Goal: Task Accomplishment & Management: Use online tool/utility

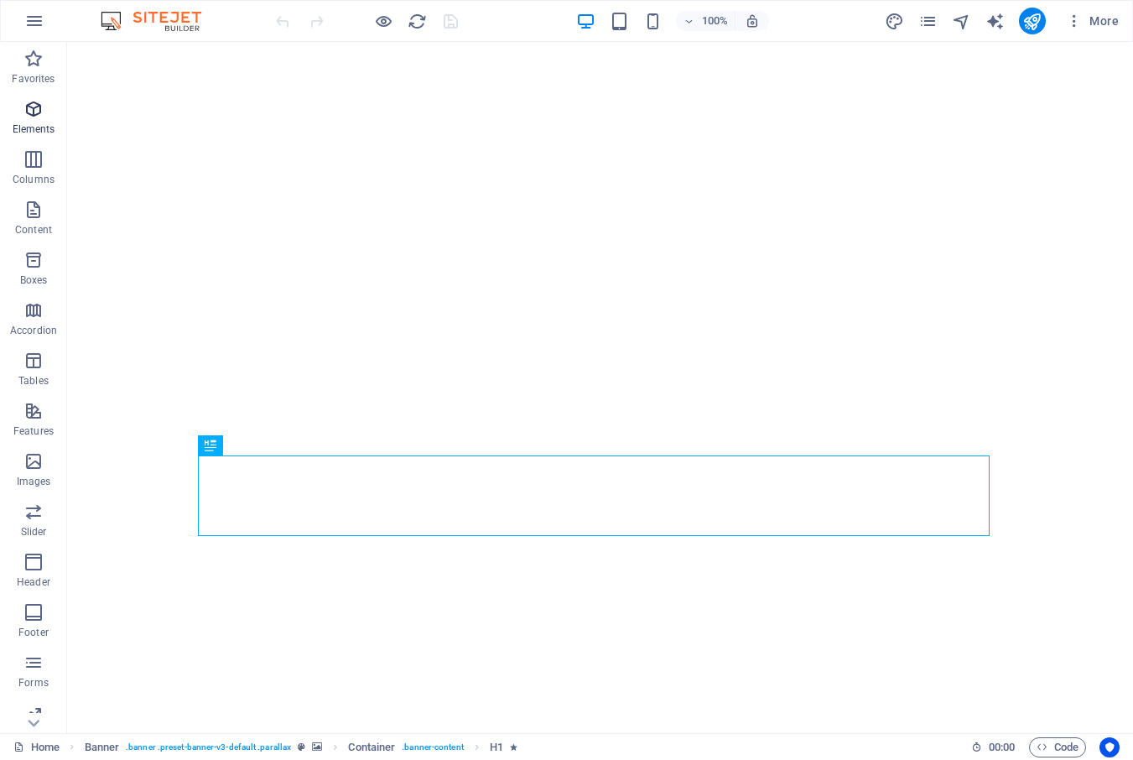
click at [35, 119] on span "Elements" at bounding box center [33, 119] width 67 height 40
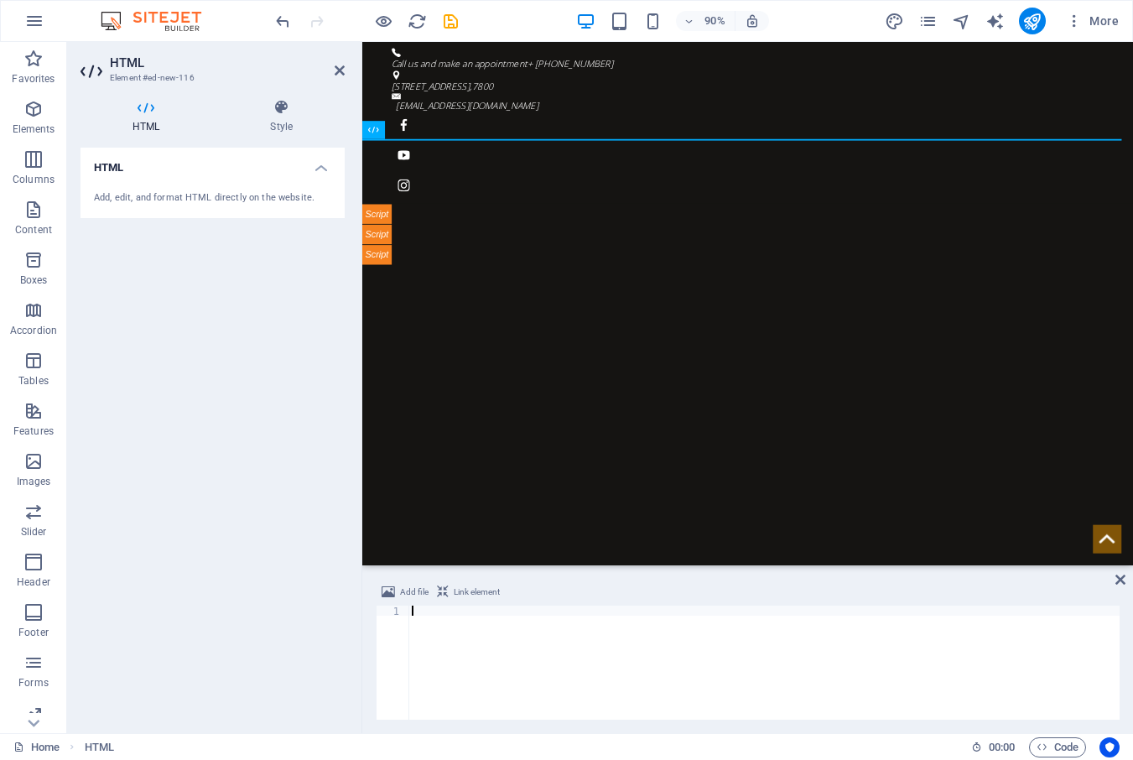
type textarea "</script>"
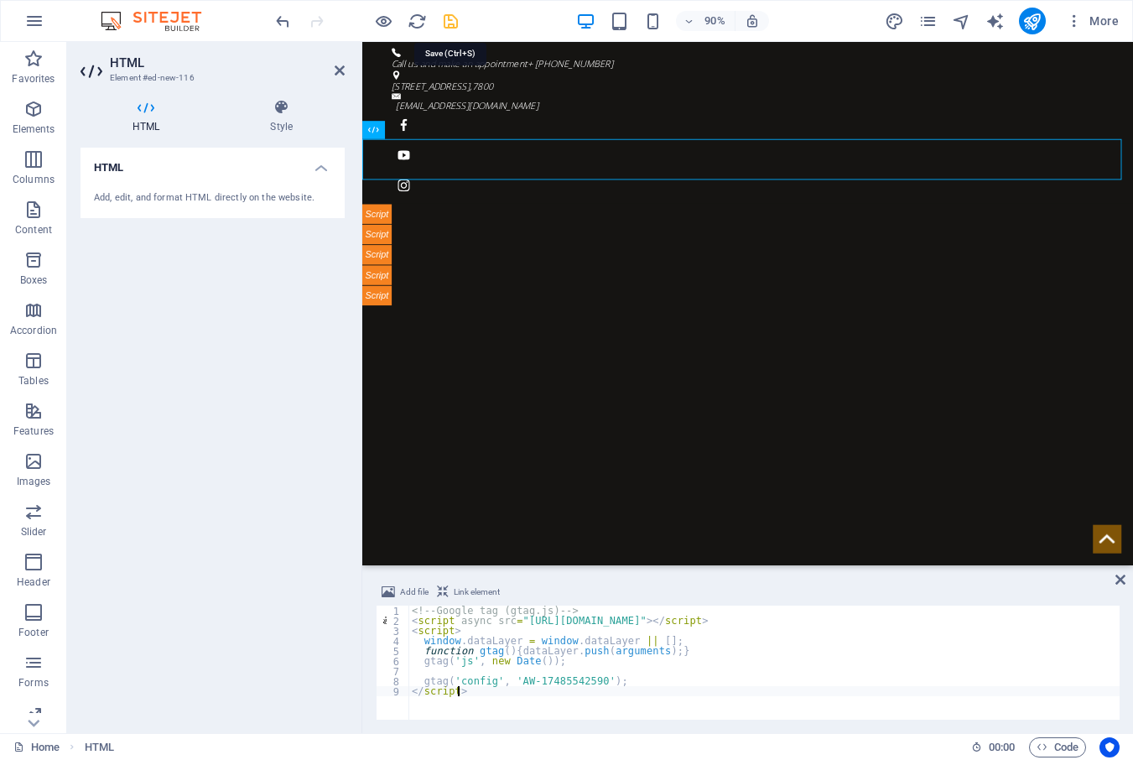
click at [446, 21] on icon "save" at bounding box center [450, 21] width 19 height 19
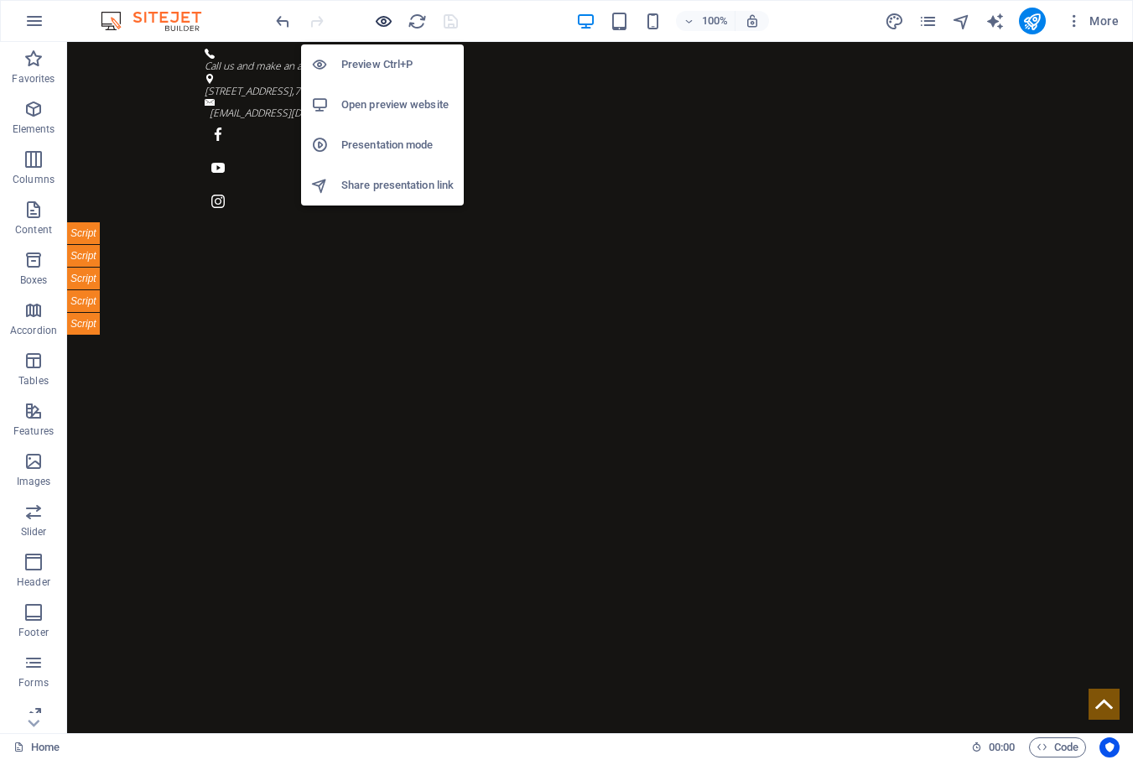
click at [382, 24] on icon "button" at bounding box center [383, 21] width 19 height 19
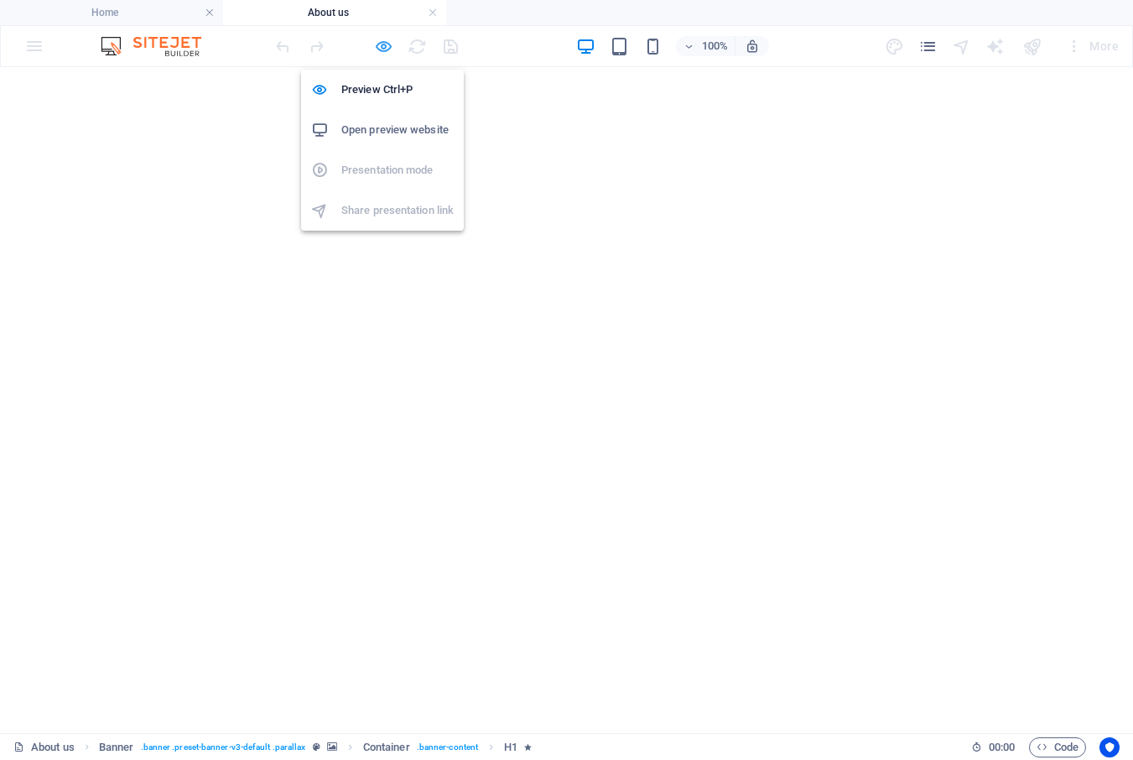
click at [378, 50] on icon "button" at bounding box center [383, 46] width 19 height 19
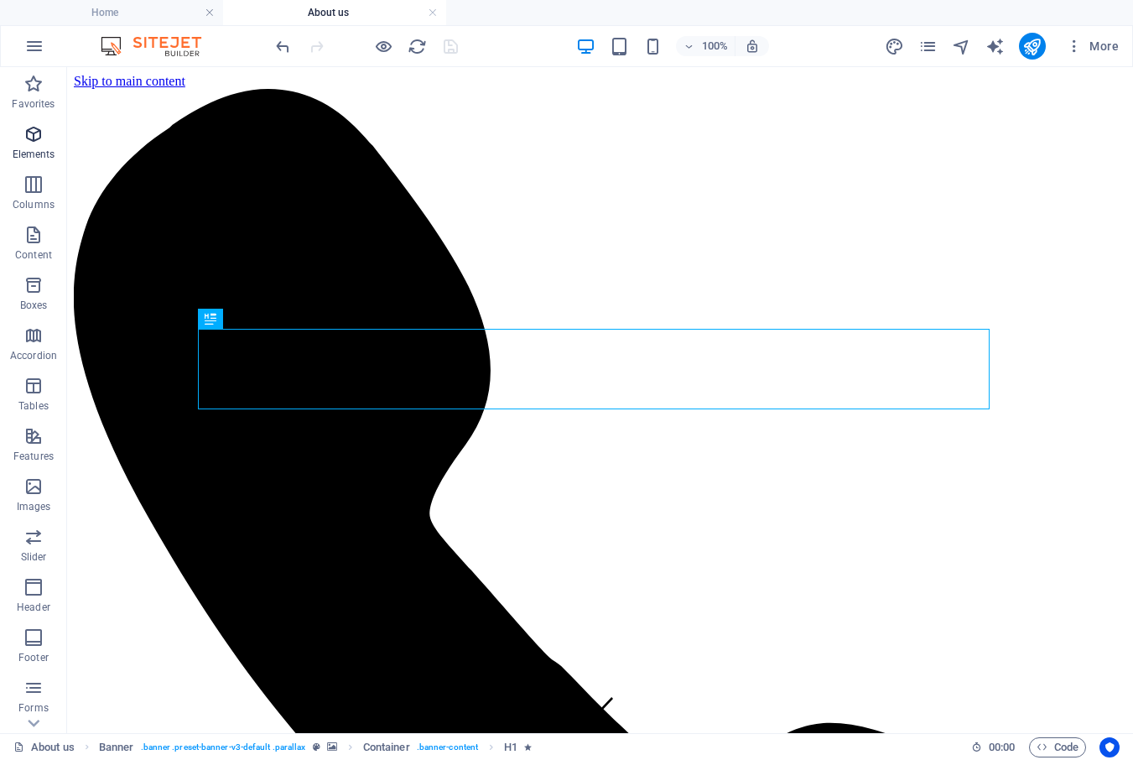
click at [32, 138] on icon "button" at bounding box center [33, 134] width 20 height 20
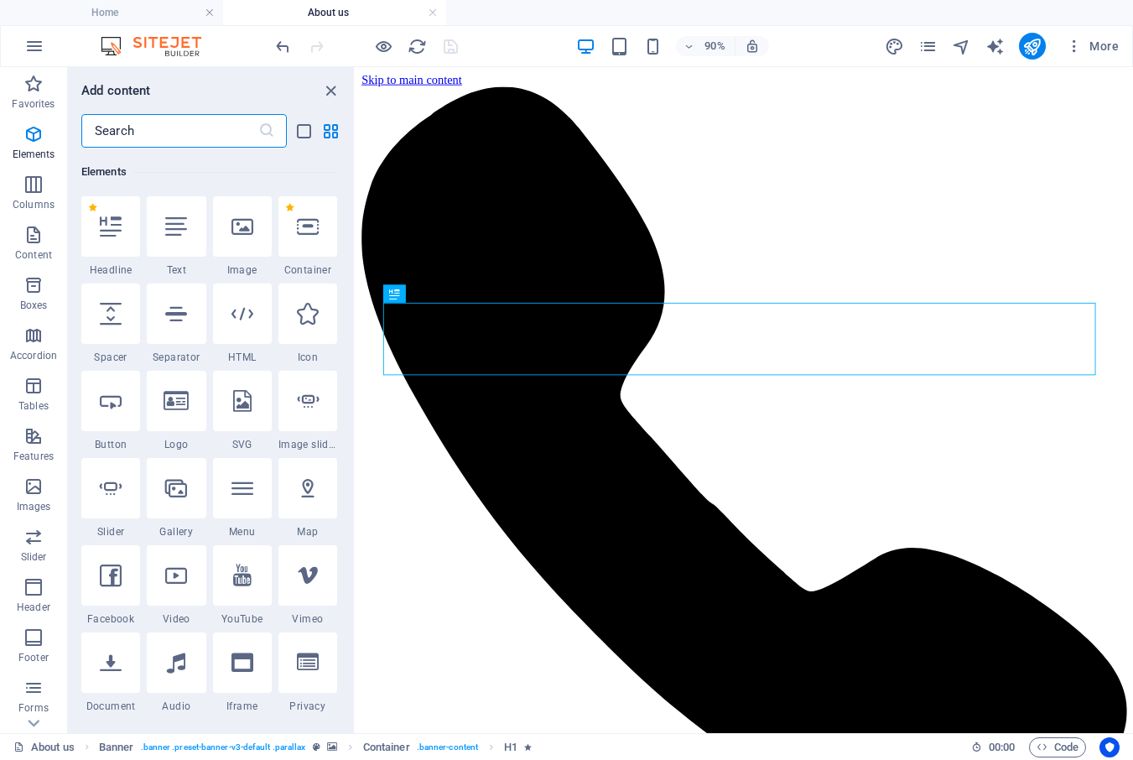
scroll to position [179, 0]
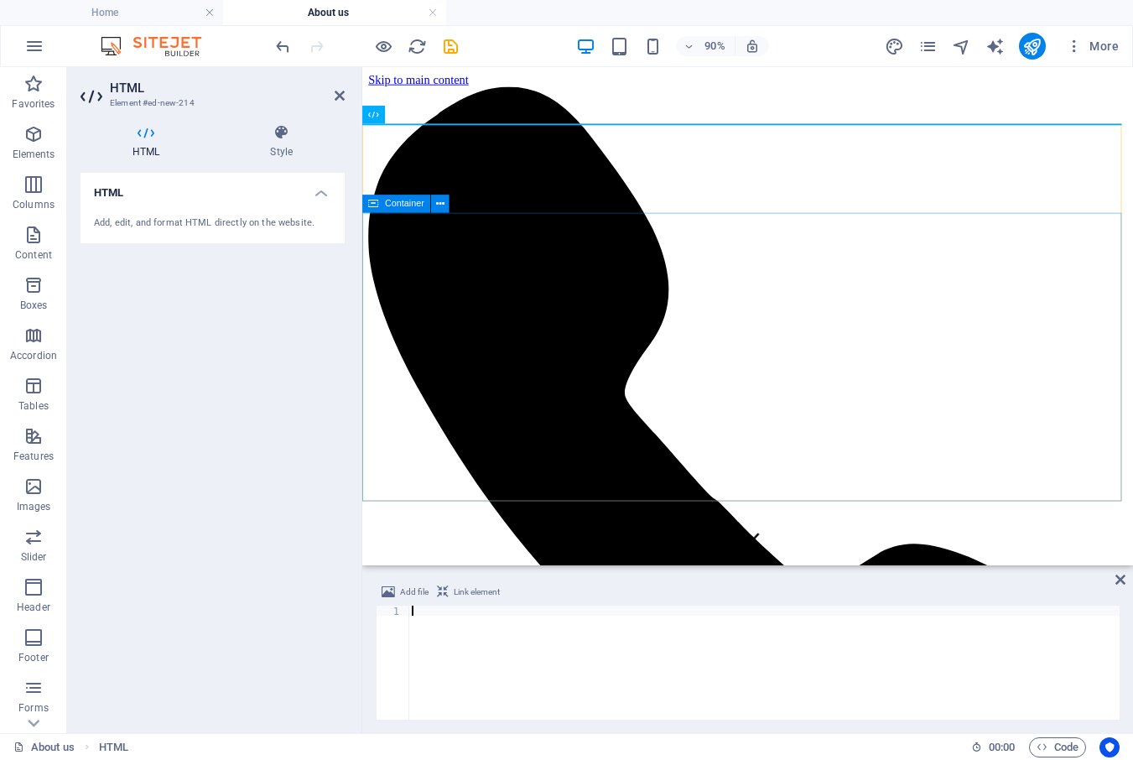
type textarea "</script>"
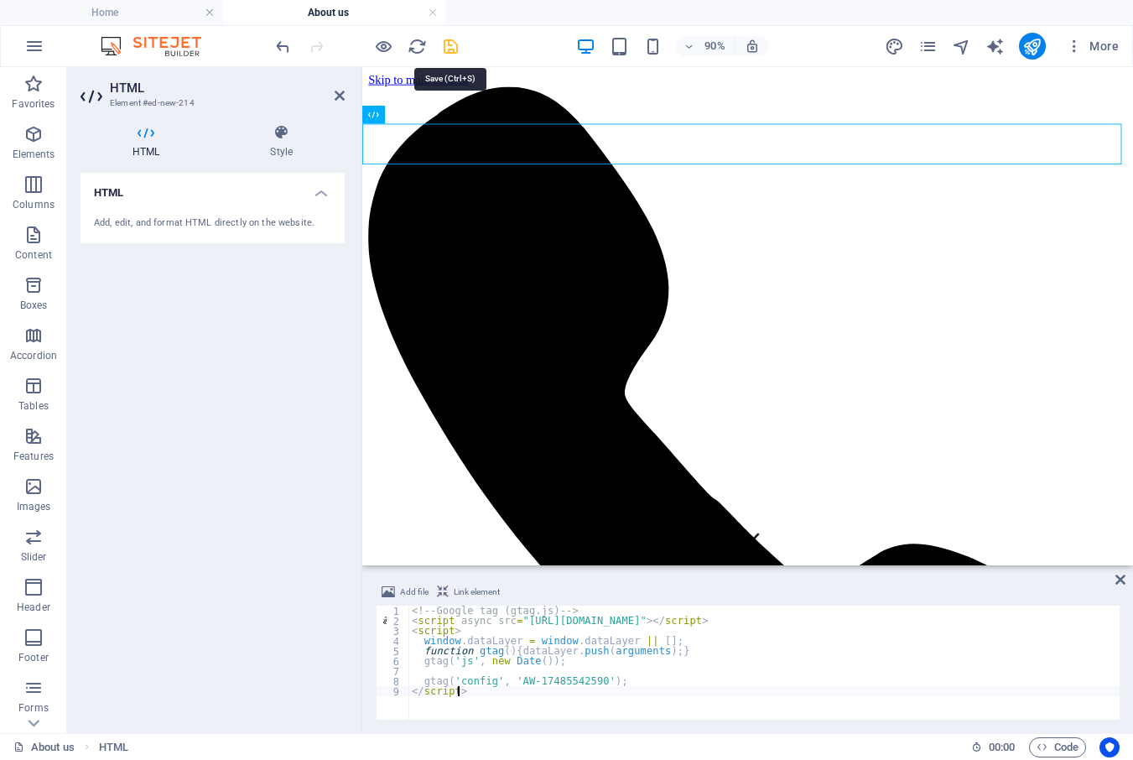
click at [454, 42] on icon "save" at bounding box center [450, 46] width 19 height 19
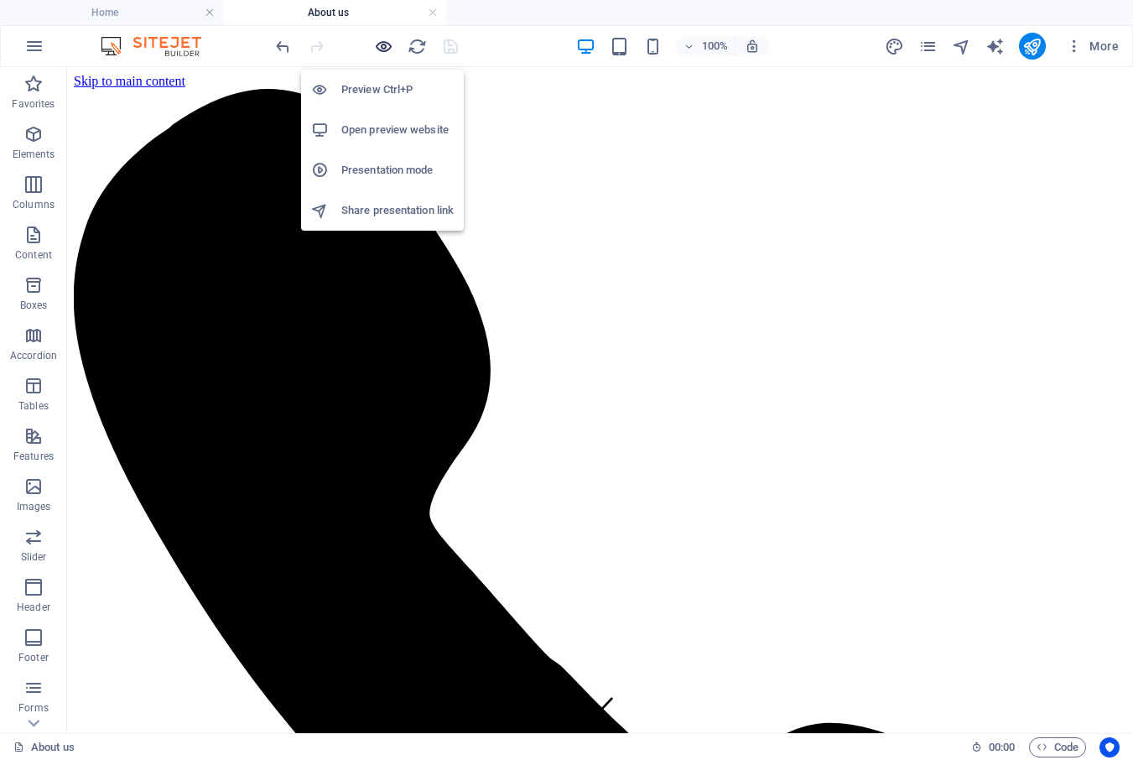
click at [382, 44] on icon "button" at bounding box center [383, 46] width 19 height 19
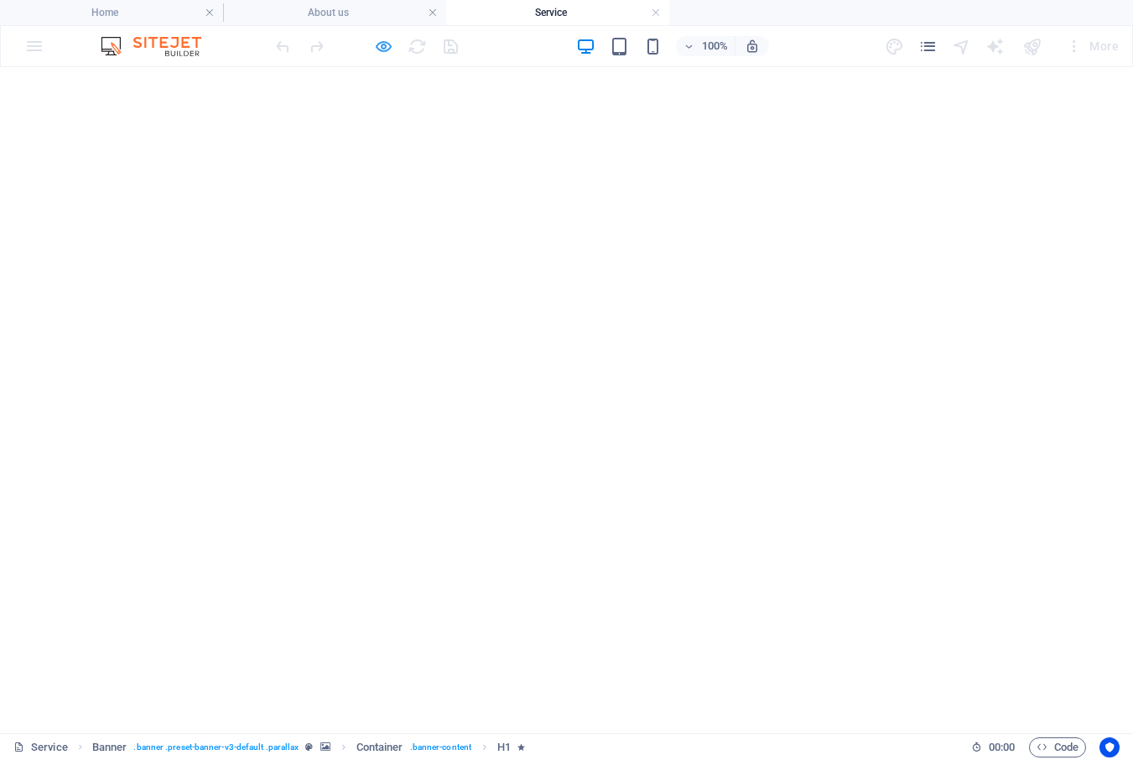
click at [378, 49] on icon "button" at bounding box center [383, 46] width 19 height 19
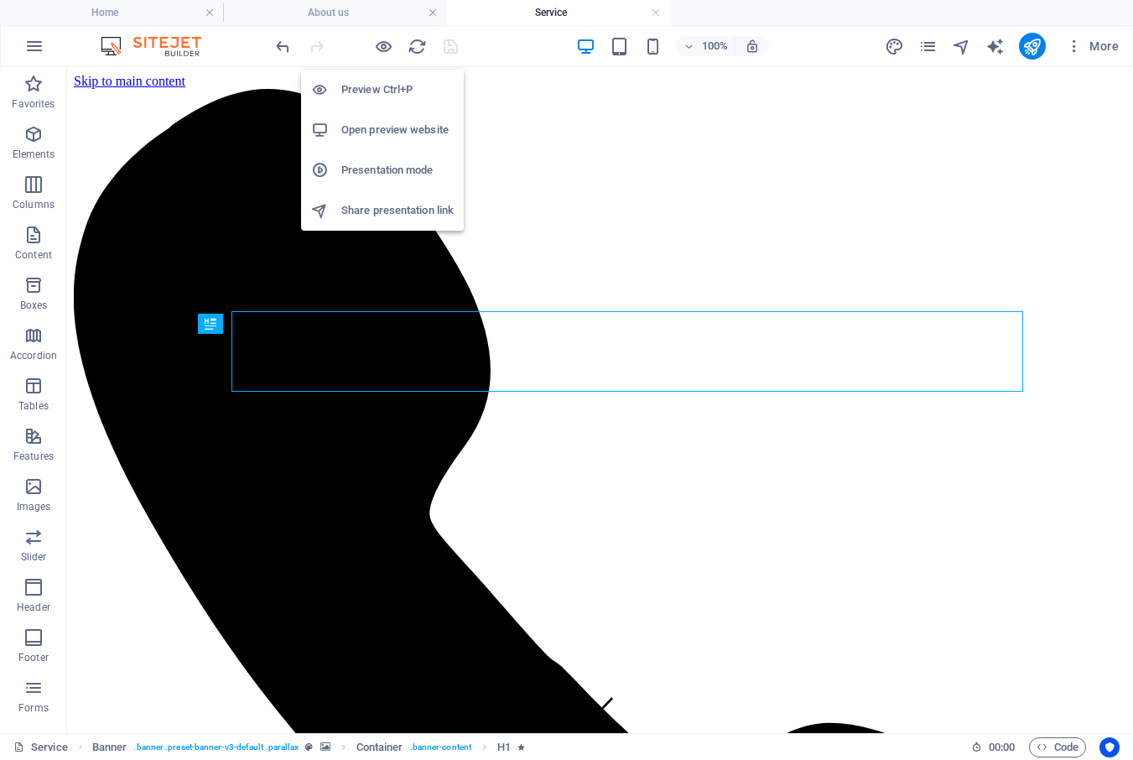
scroll to position [0, 0]
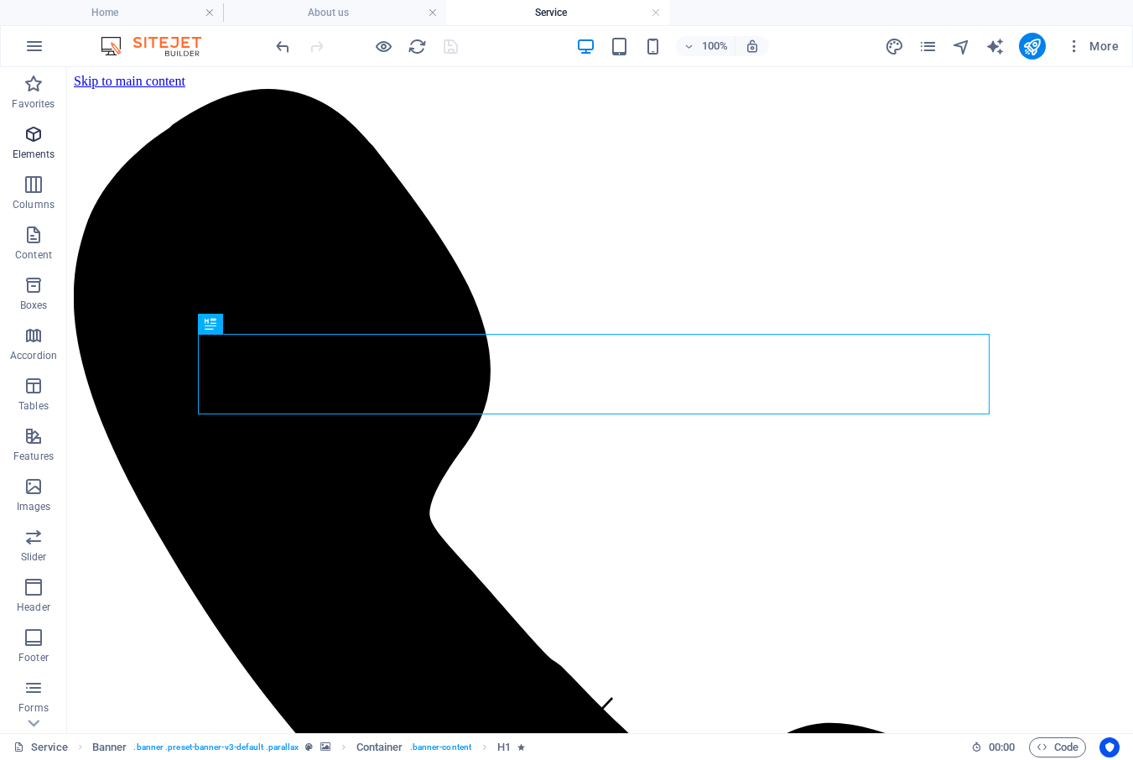
click at [31, 138] on icon "button" at bounding box center [33, 134] width 20 height 20
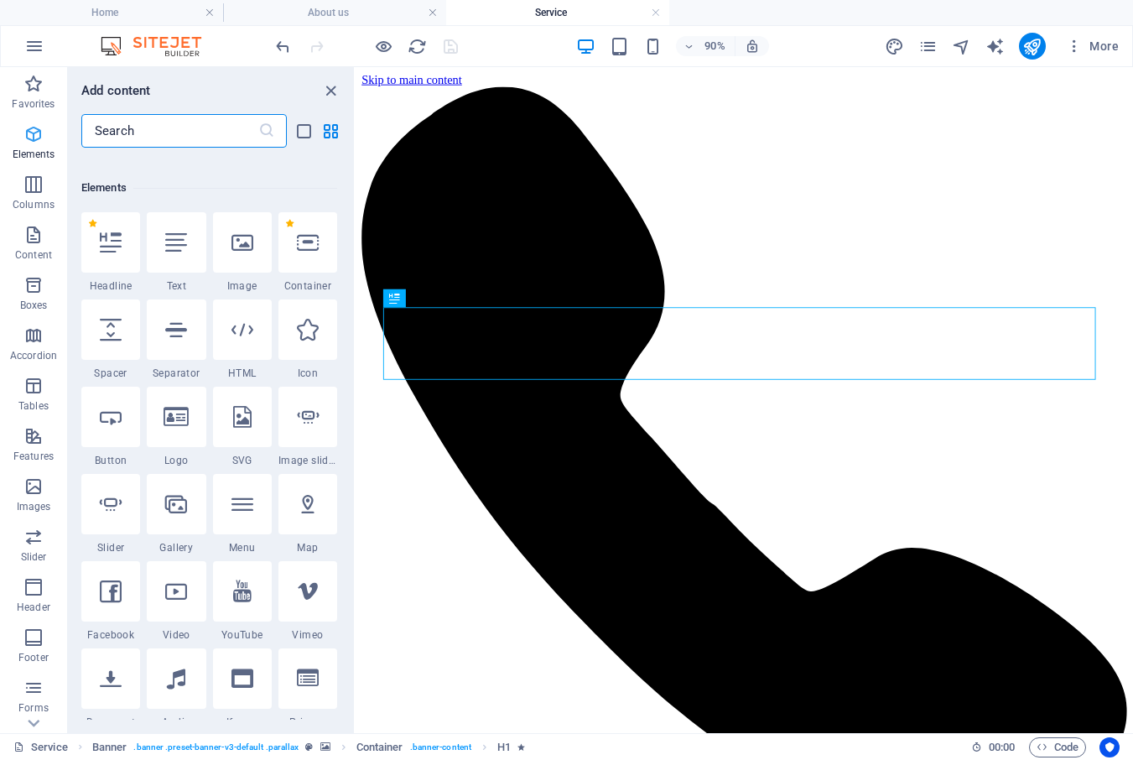
scroll to position [179, 0]
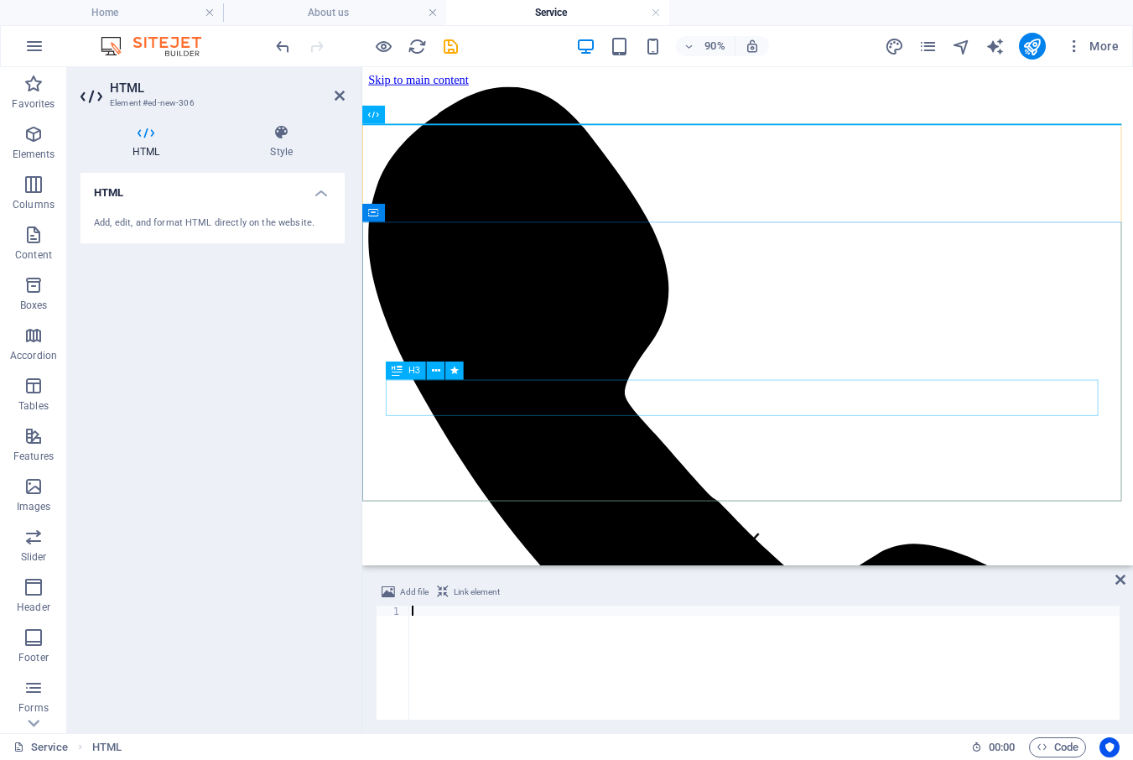
type textarea "</script>"
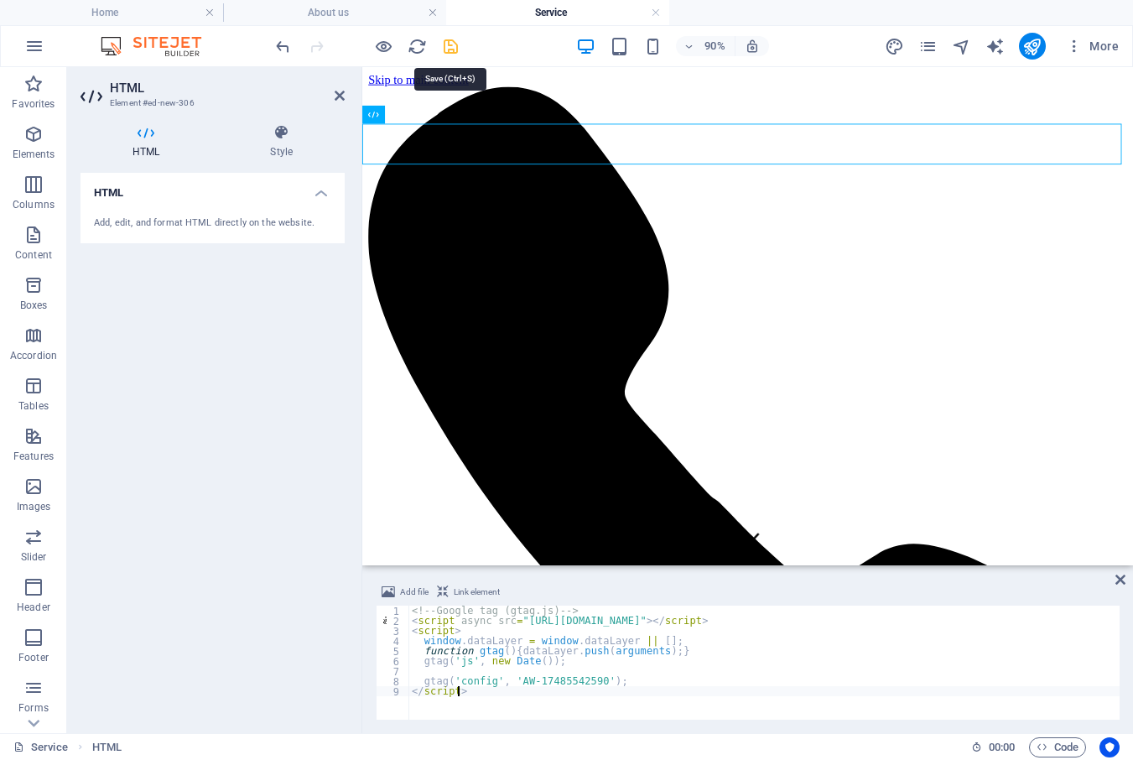
click at [448, 40] on icon "save" at bounding box center [450, 46] width 19 height 19
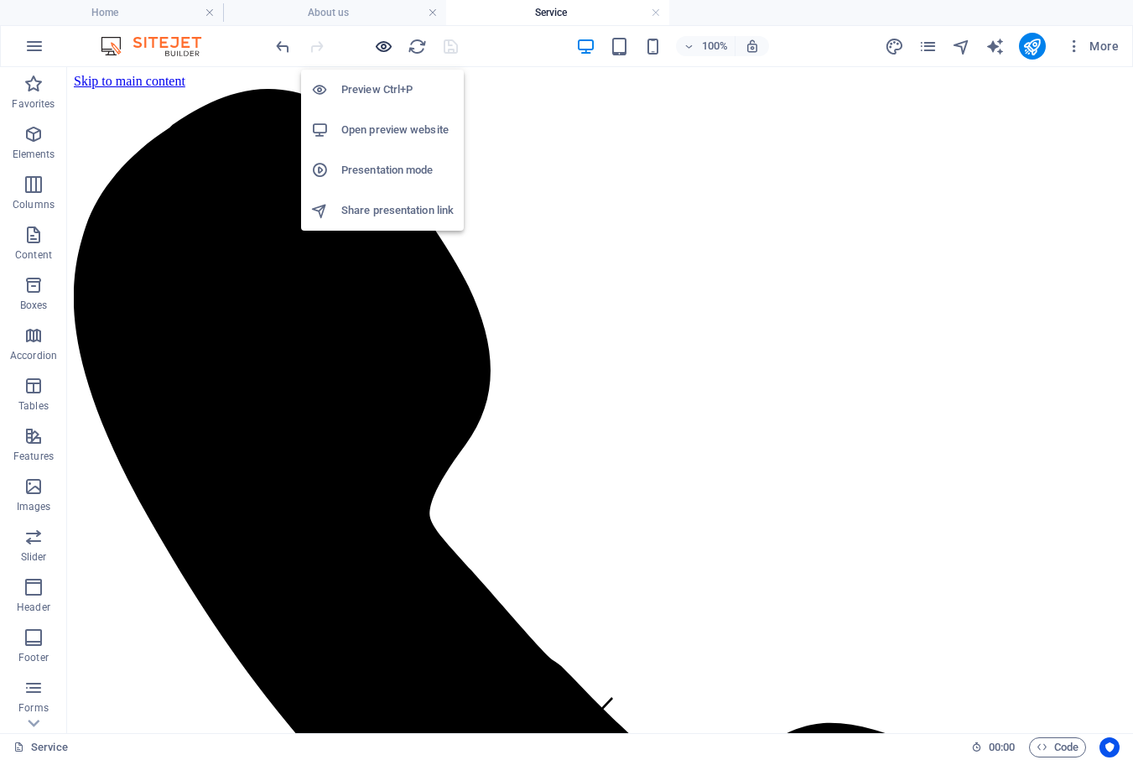
click at [379, 45] on icon "button" at bounding box center [383, 46] width 19 height 19
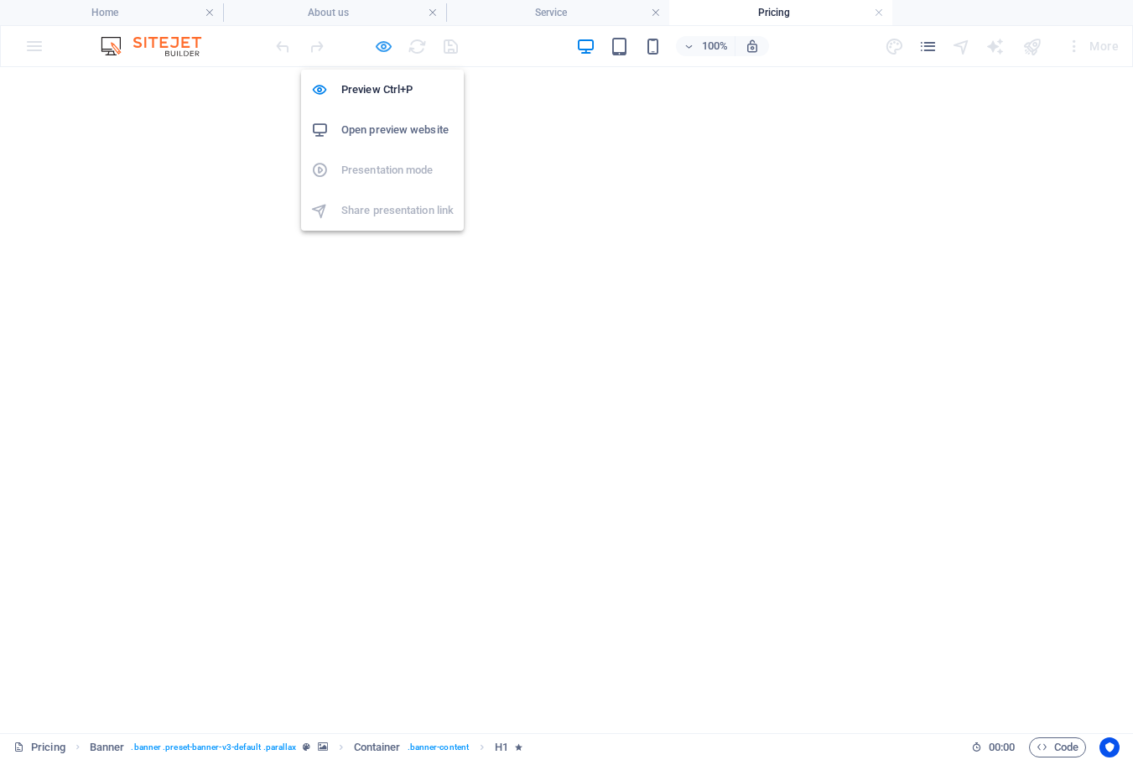
click at [378, 47] on icon "button" at bounding box center [383, 46] width 19 height 19
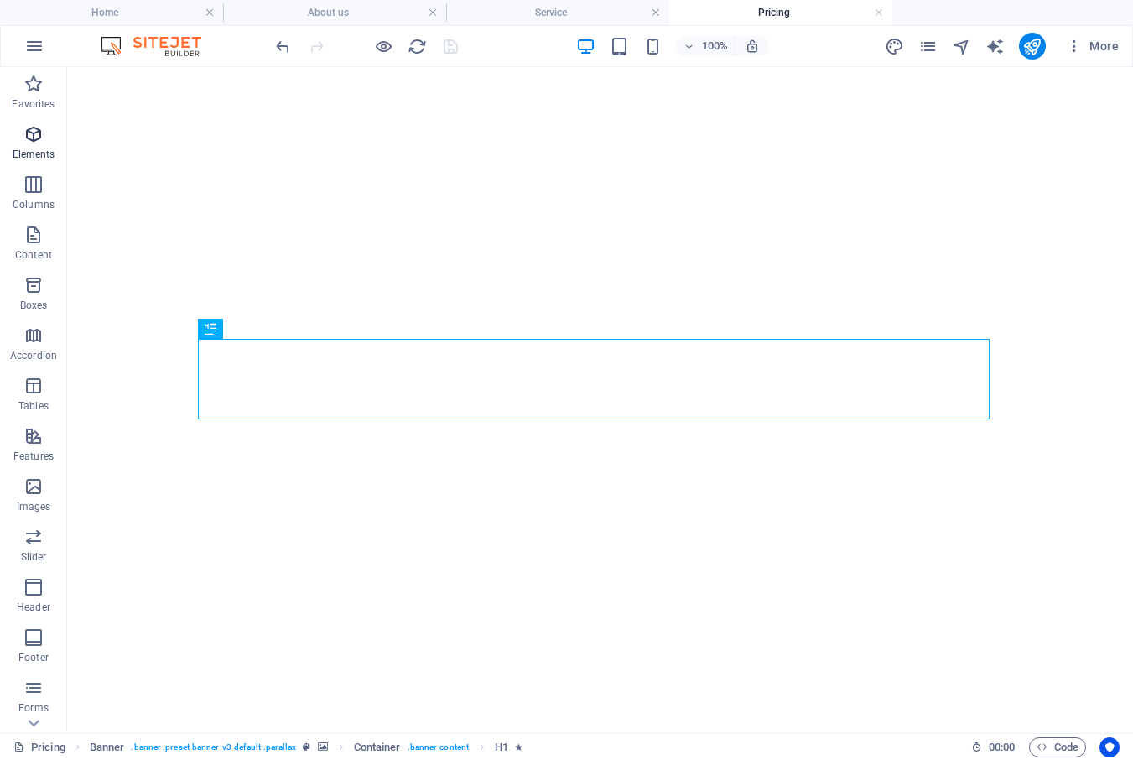
click at [40, 133] on icon "button" at bounding box center [33, 134] width 20 height 20
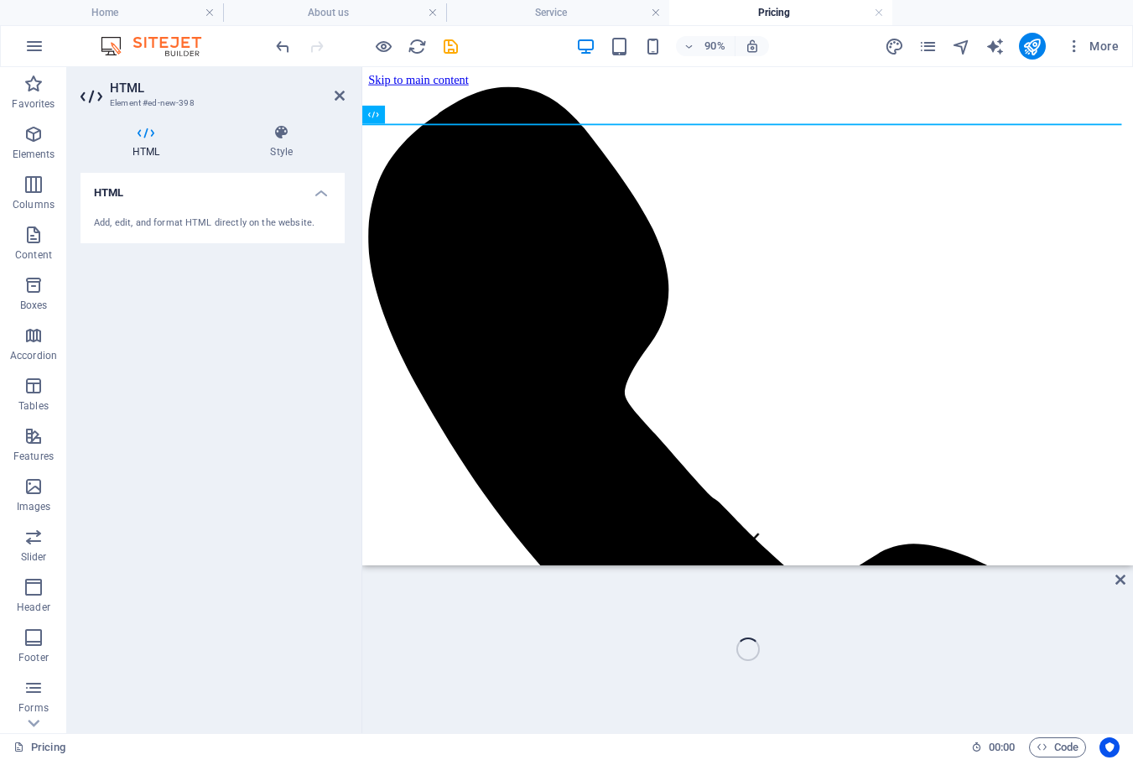
scroll to position [0, 0]
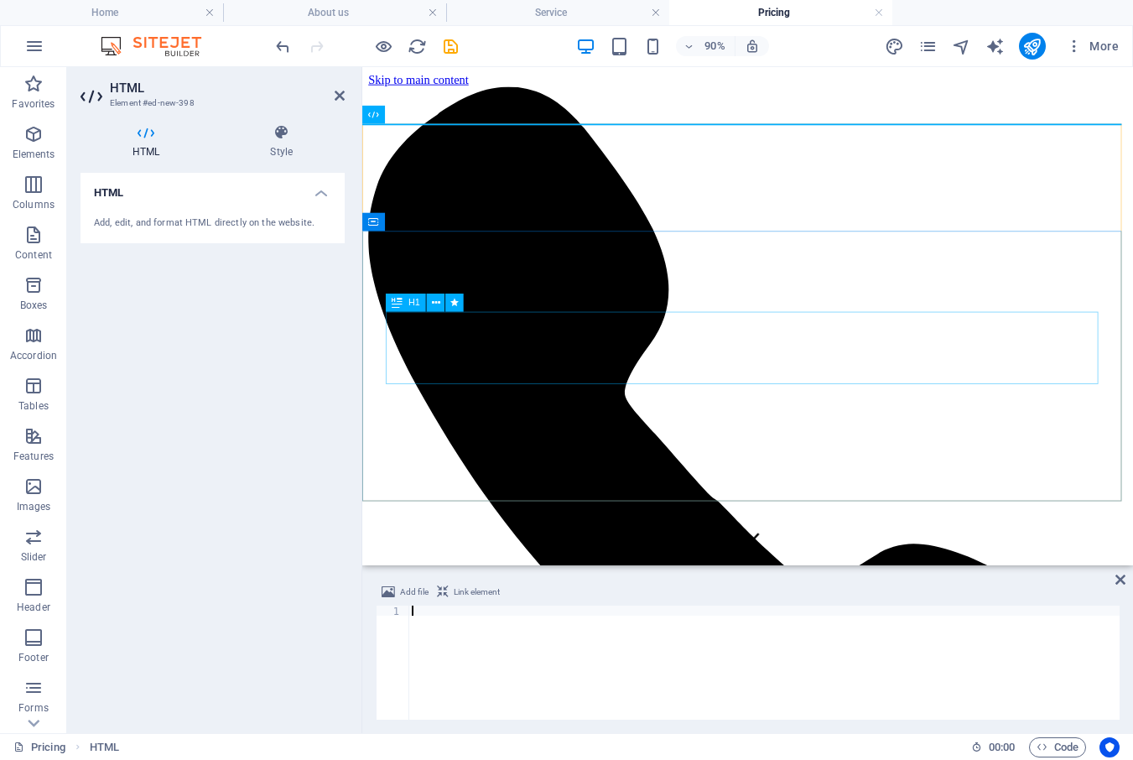
type textarea "</script>"
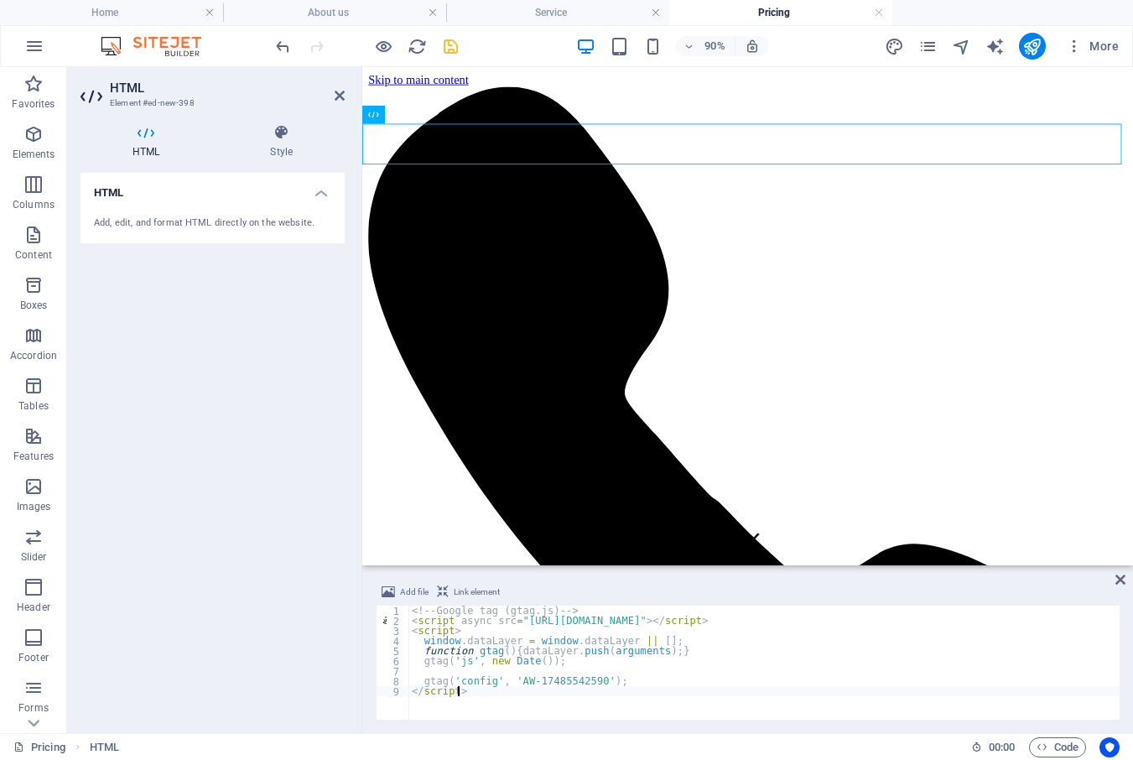
click at [445, 48] on icon "save" at bounding box center [450, 46] width 19 height 19
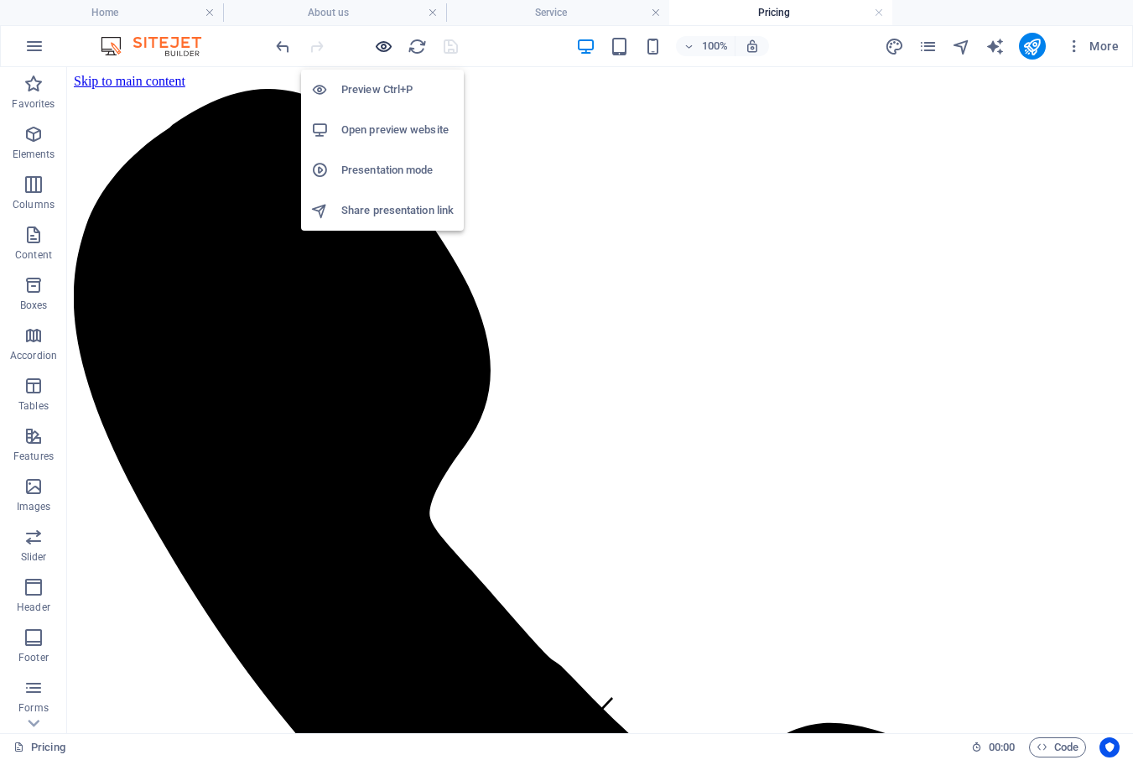
click at [382, 43] on icon "button" at bounding box center [383, 46] width 19 height 19
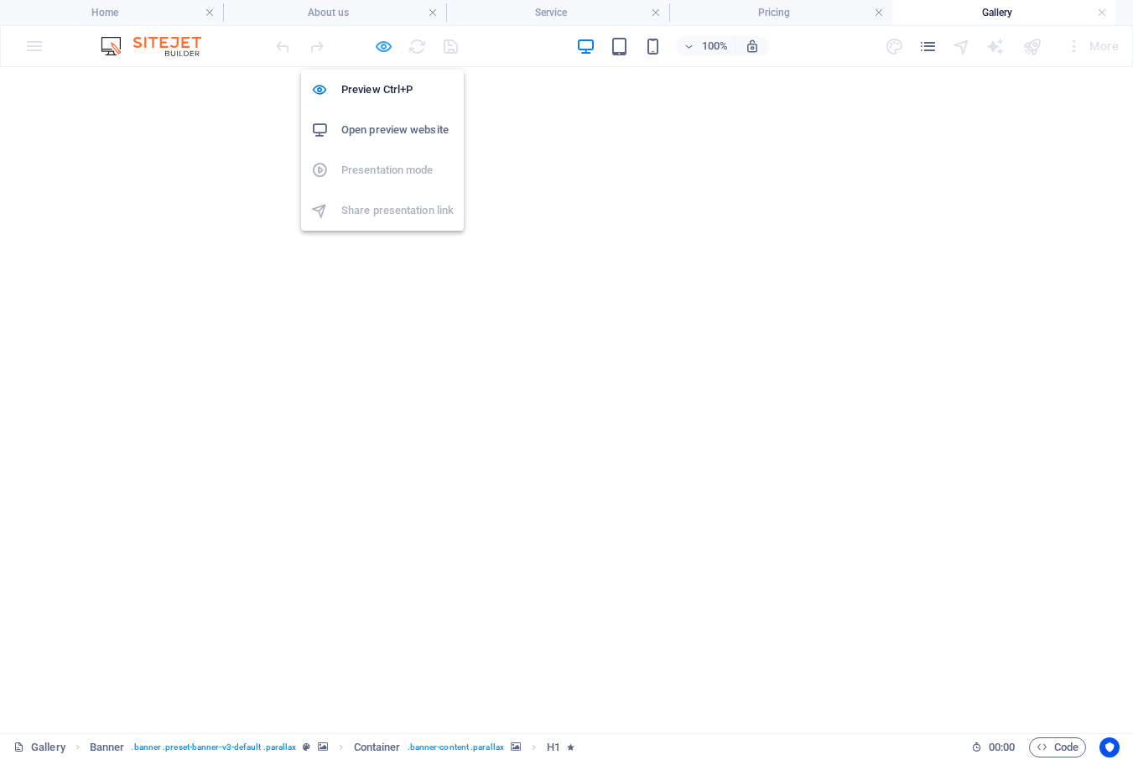
click at [385, 46] on icon "button" at bounding box center [383, 46] width 19 height 19
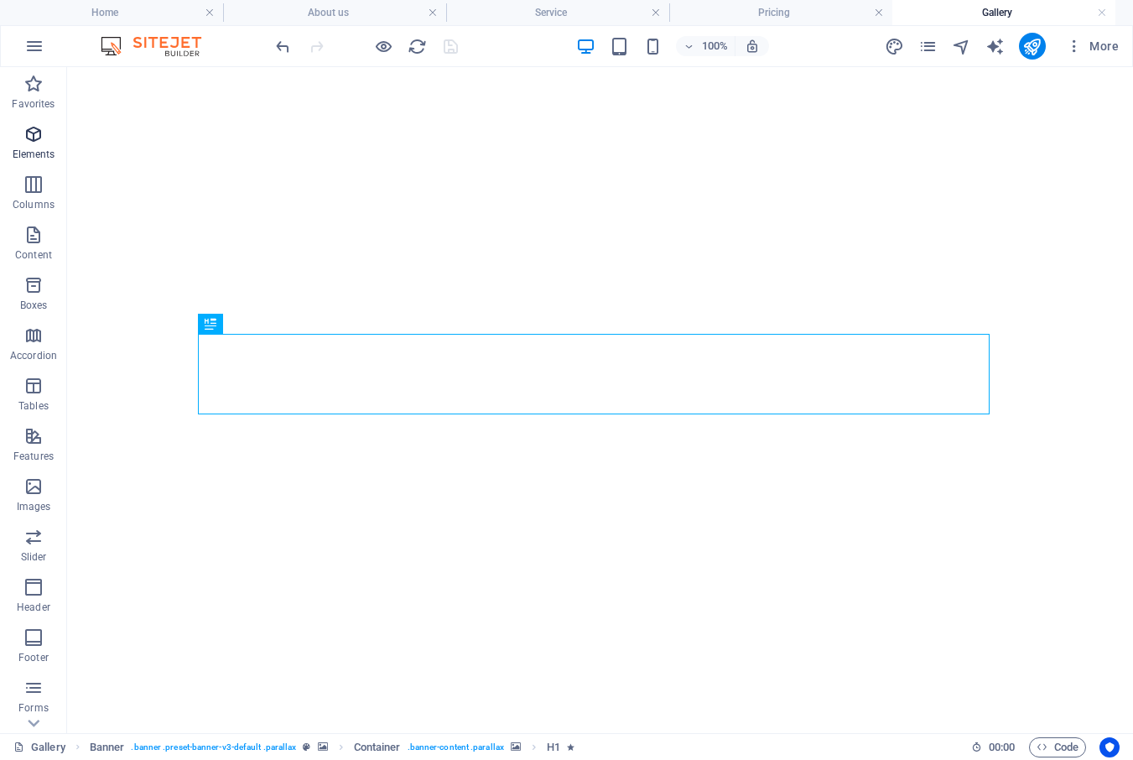
click at [29, 131] on icon "button" at bounding box center [33, 134] width 20 height 20
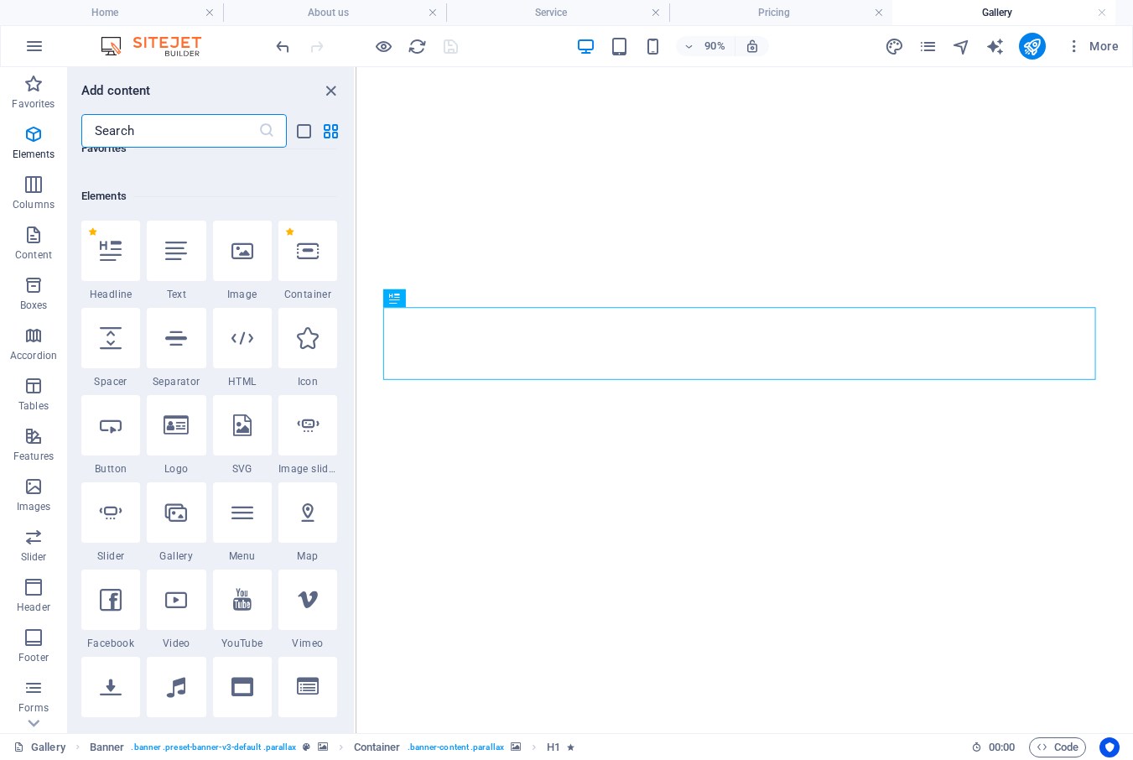
scroll to position [179, 0]
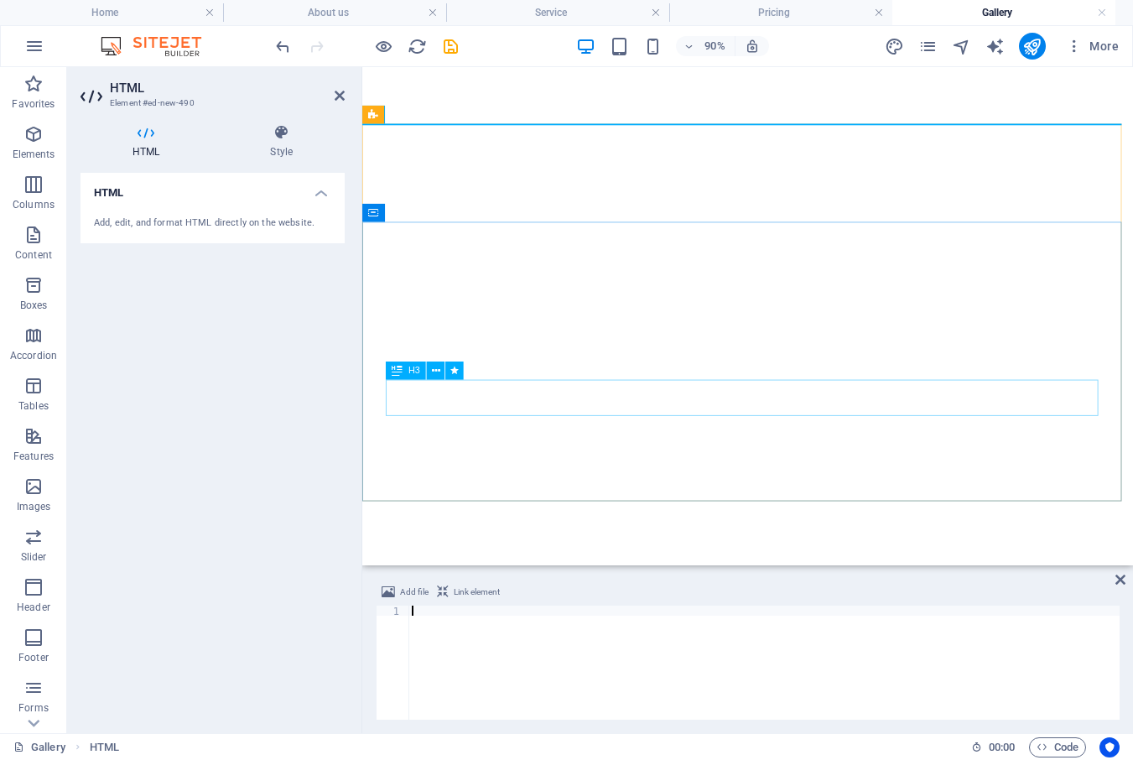
type textarea "</script>"
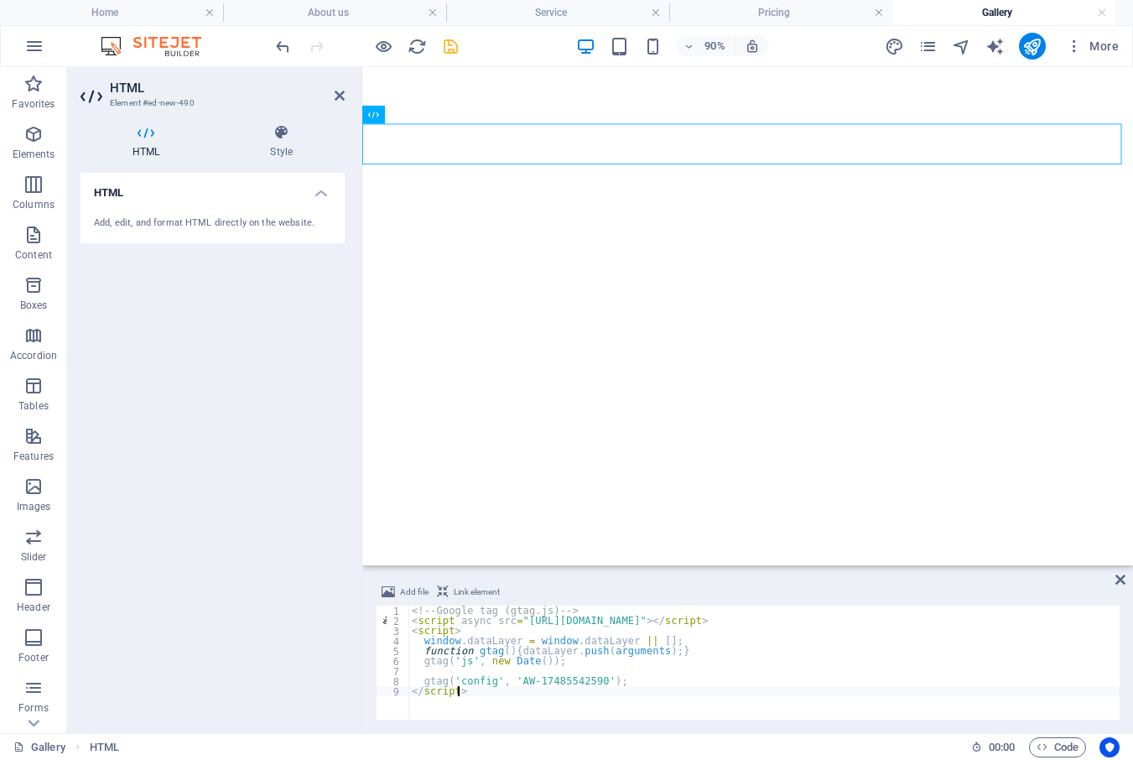
click at [450, 49] on icon "save" at bounding box center [450, 46] width 19 height 19
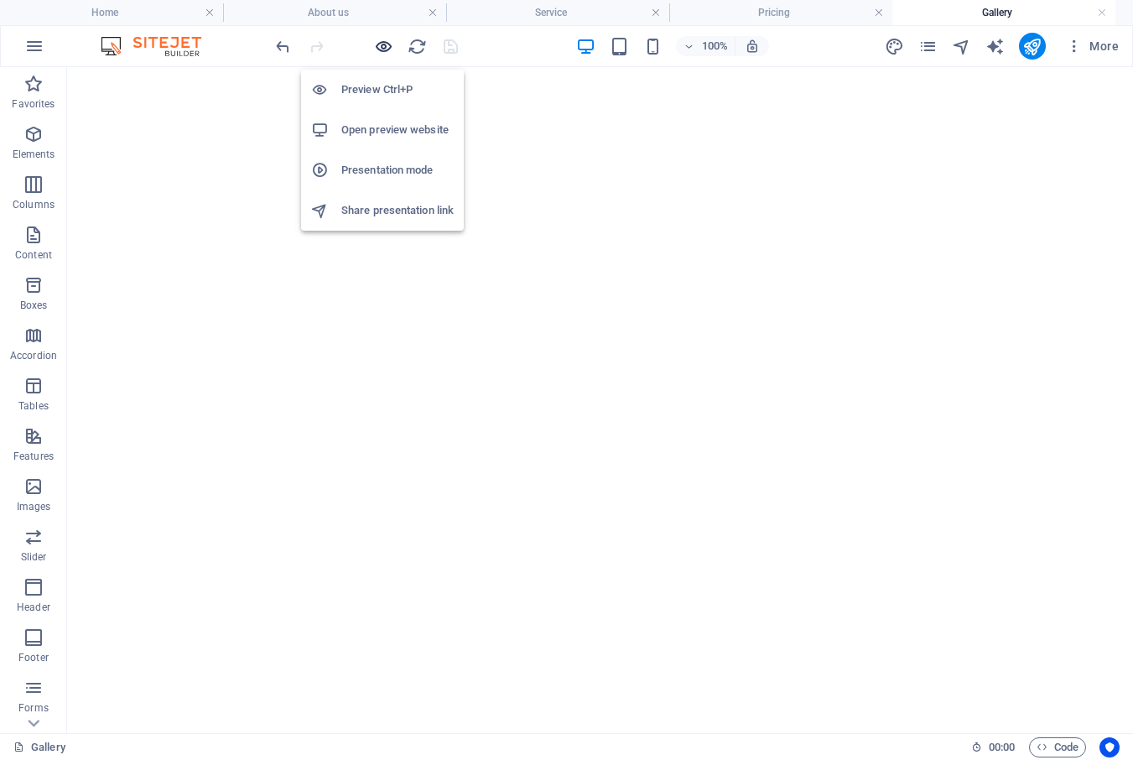
click at [383, 47] on icon "button" at bounding box center [383, 46] width 19 height 19
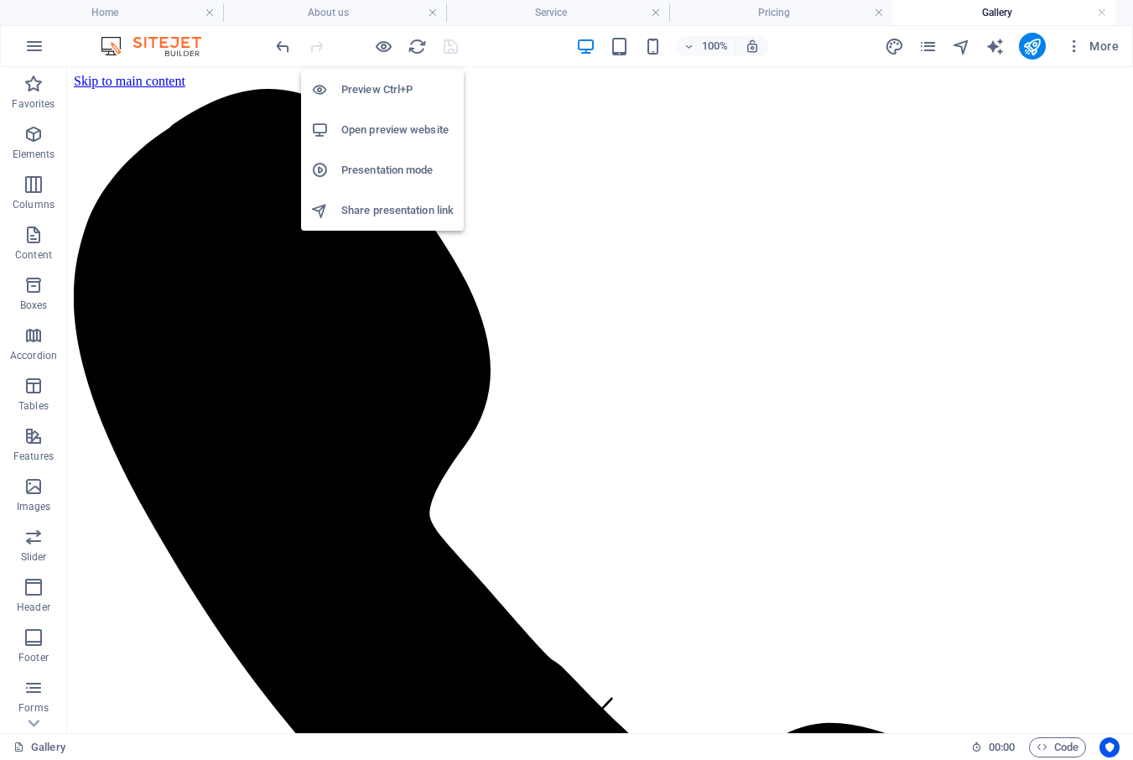
scroll to position [0, 0]
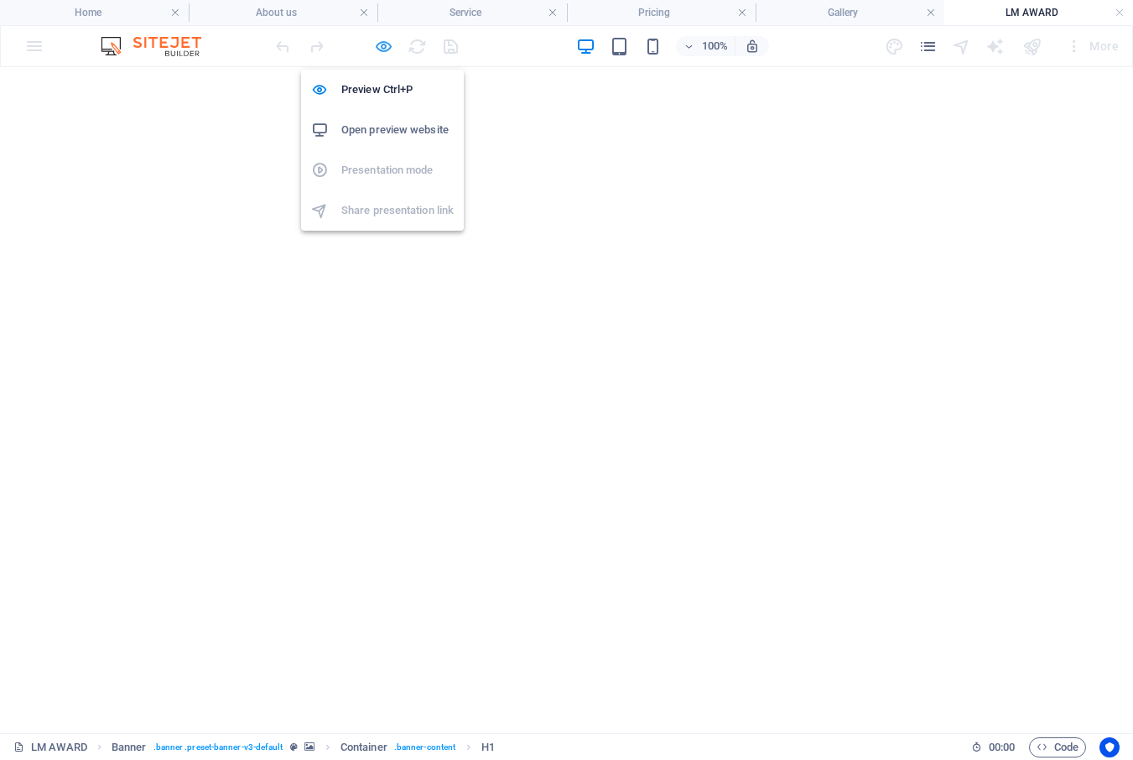
click at [378, 44] on icon "button" at bounding box center [383, 46] width 19 height 19
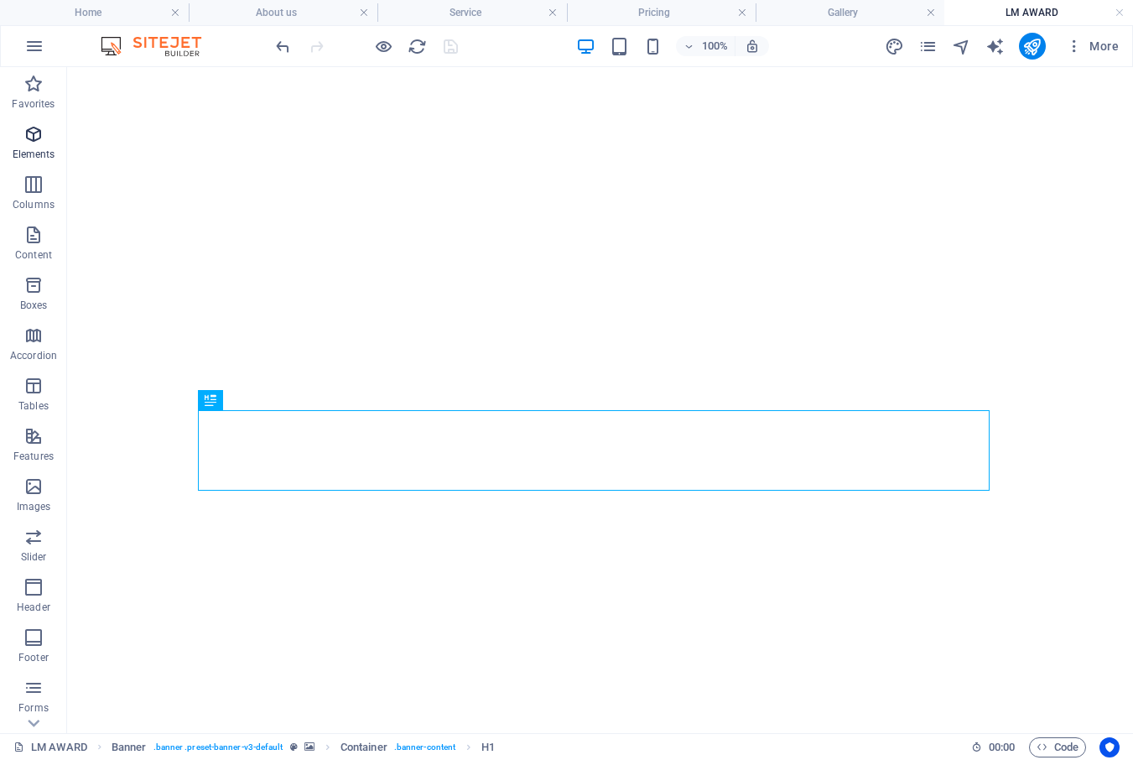
click at [32, 136] on icon "button" at bounding box center [33, 134] width 20 height 20
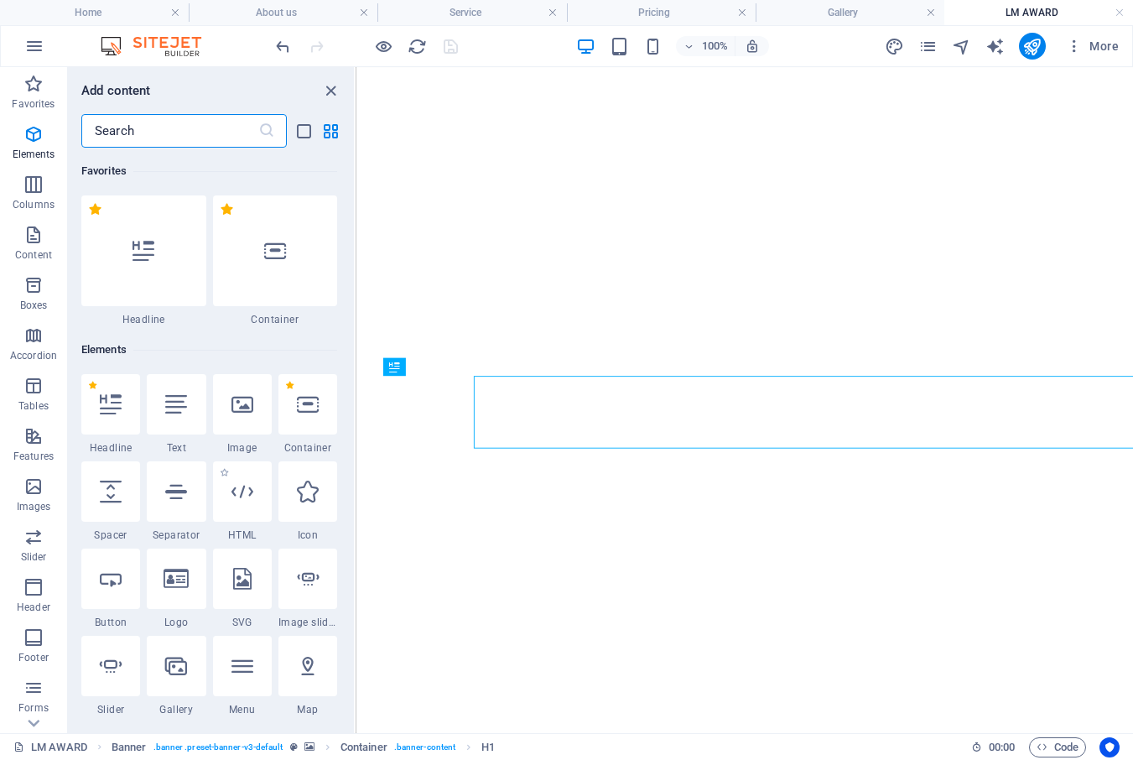
scroll to position [179, 0]
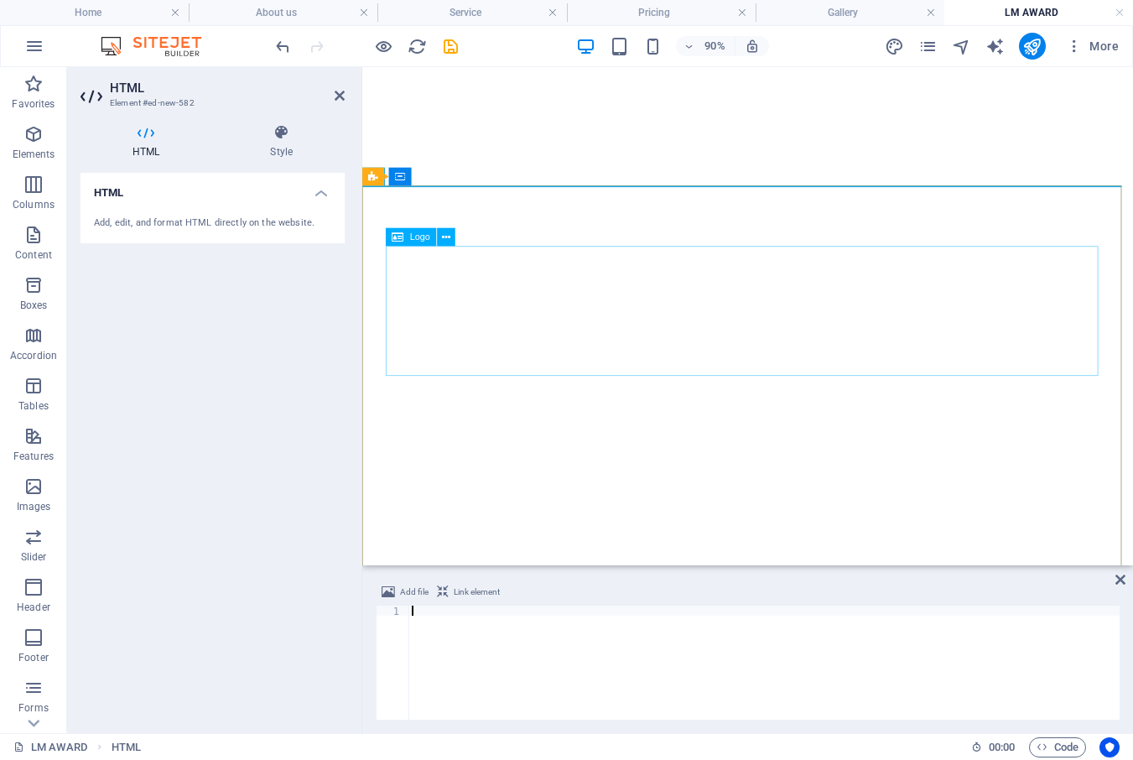
type textarea "</script>"
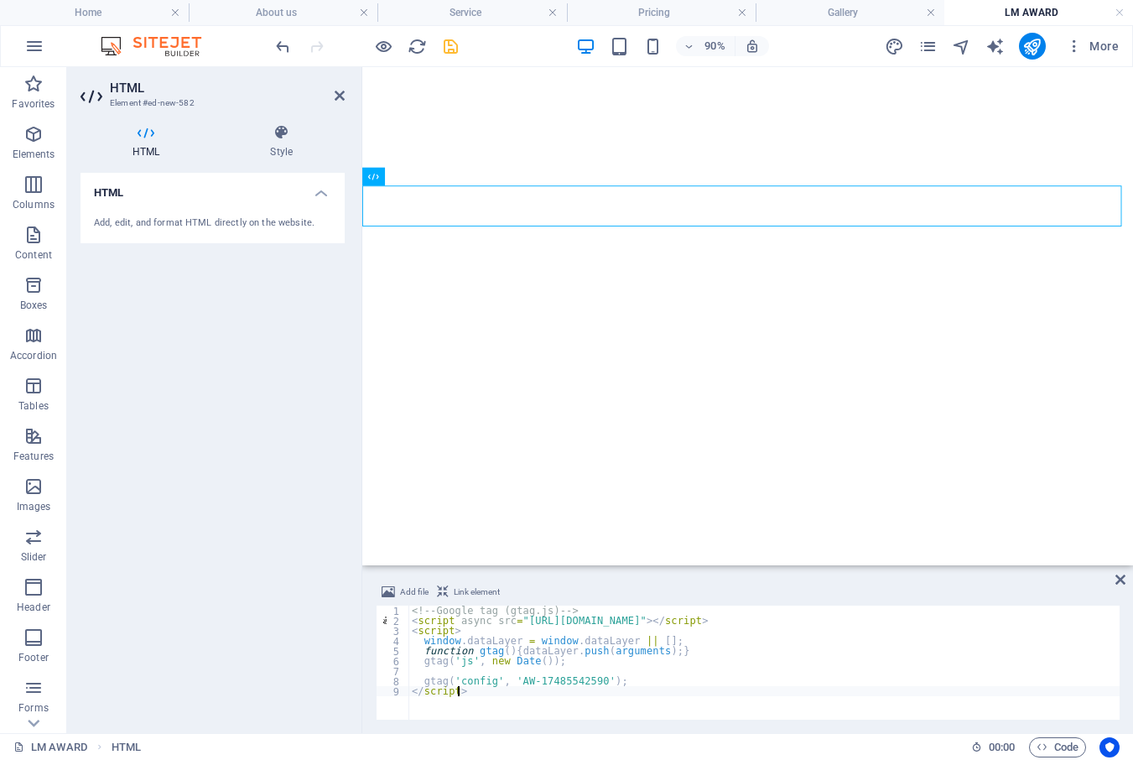
click at [450, 42] on icon "save" at bounding box center [450, 46] width 19 height 19
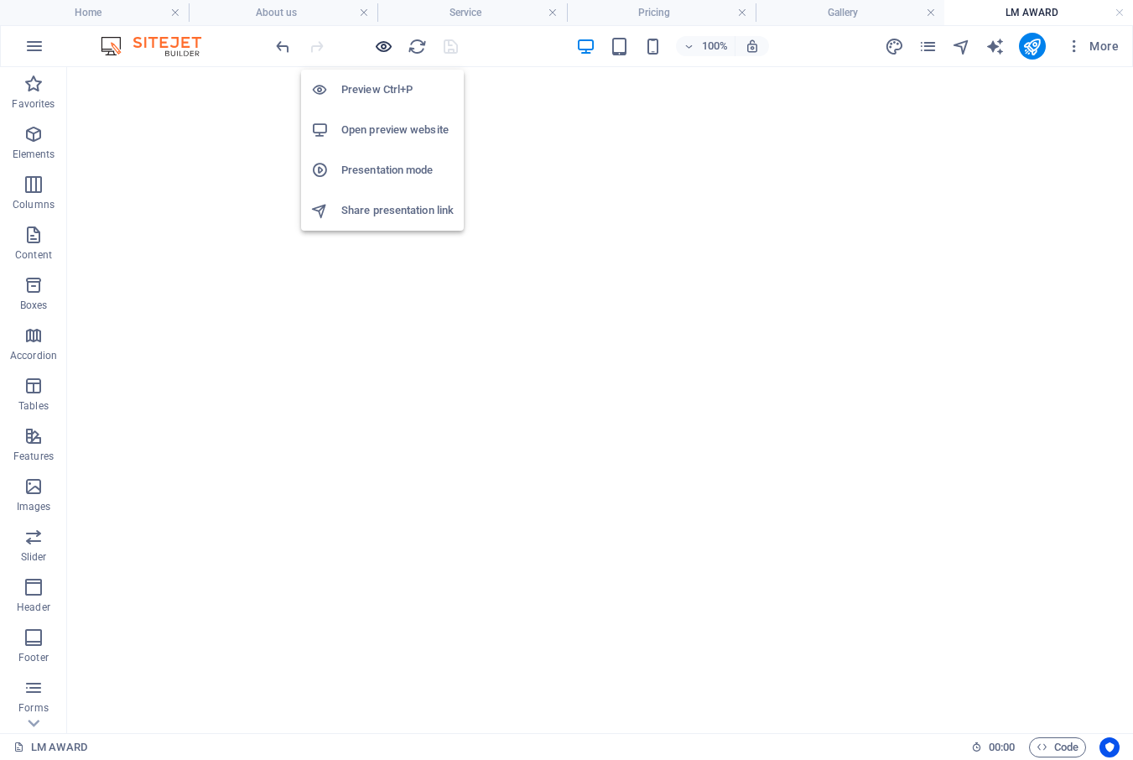
click at [380, 48] on icon "button" at bounding box center [383, 46] width 19 height 19
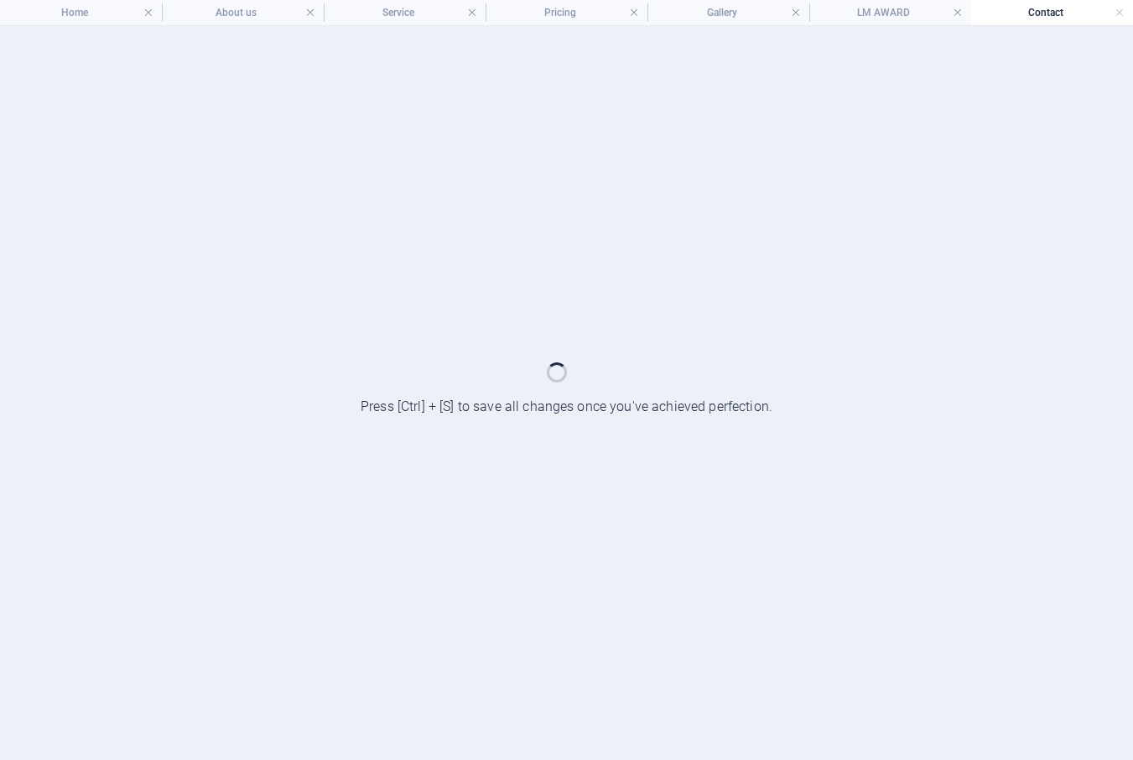
scroll to position [0, 0]
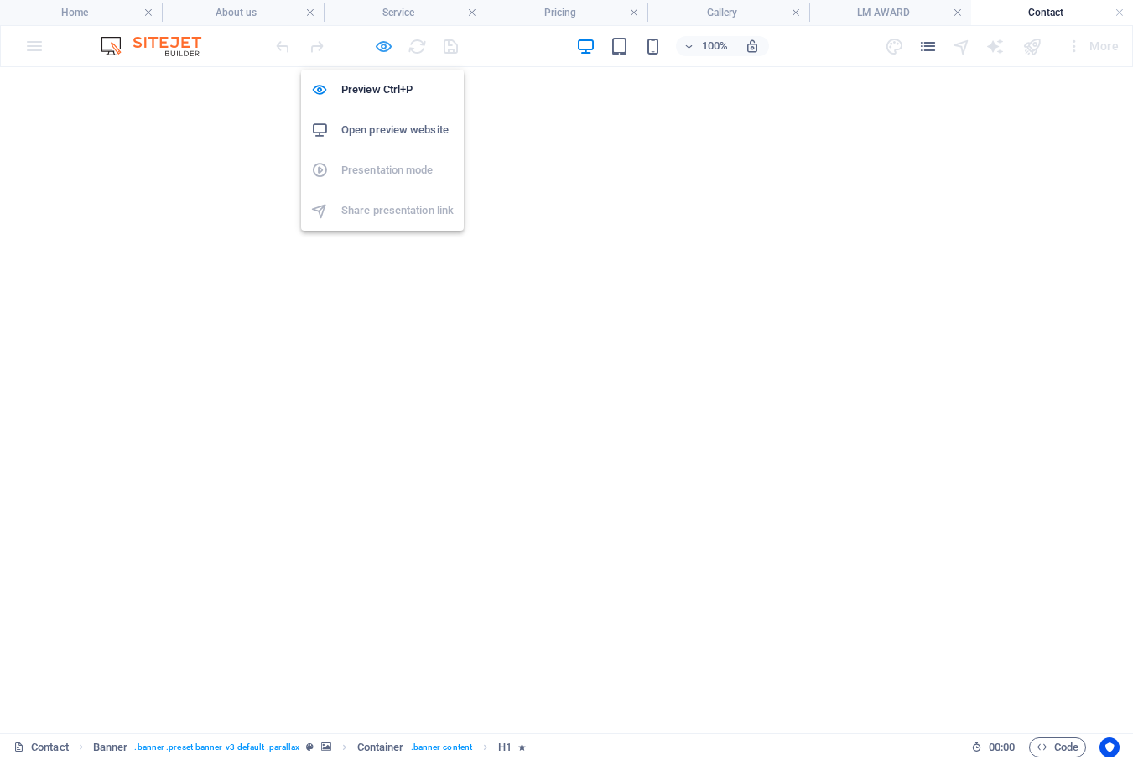
click at [382, 47] on icon "button" at bounding box center [383, 46] width 19 height 19
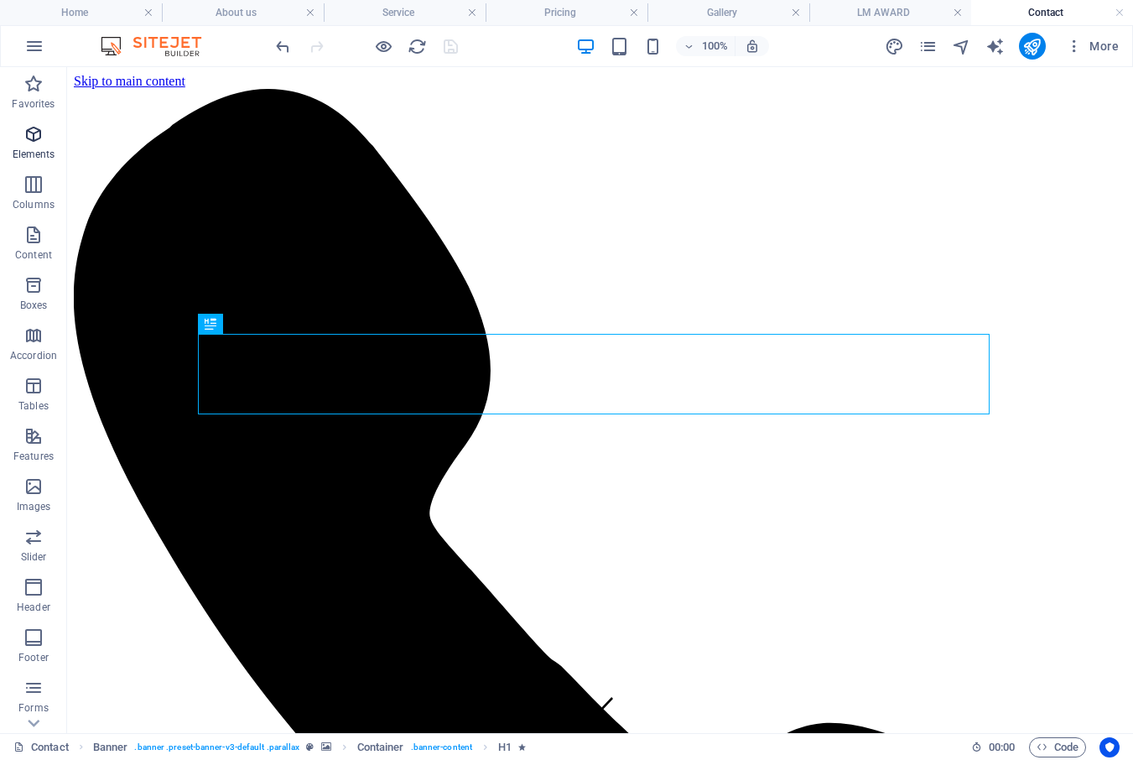
click at [35, 139] on icon "button" at bounding box center [33, 134] width 20 height 20
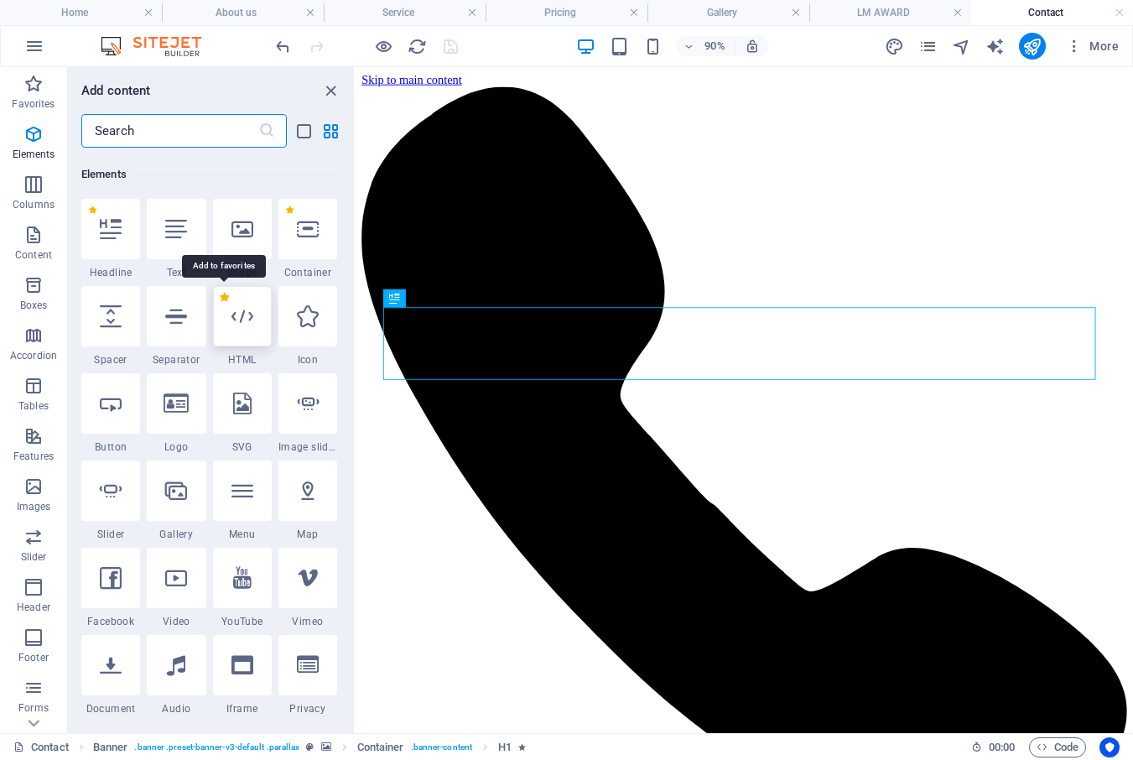
scroll to position [179, 0]
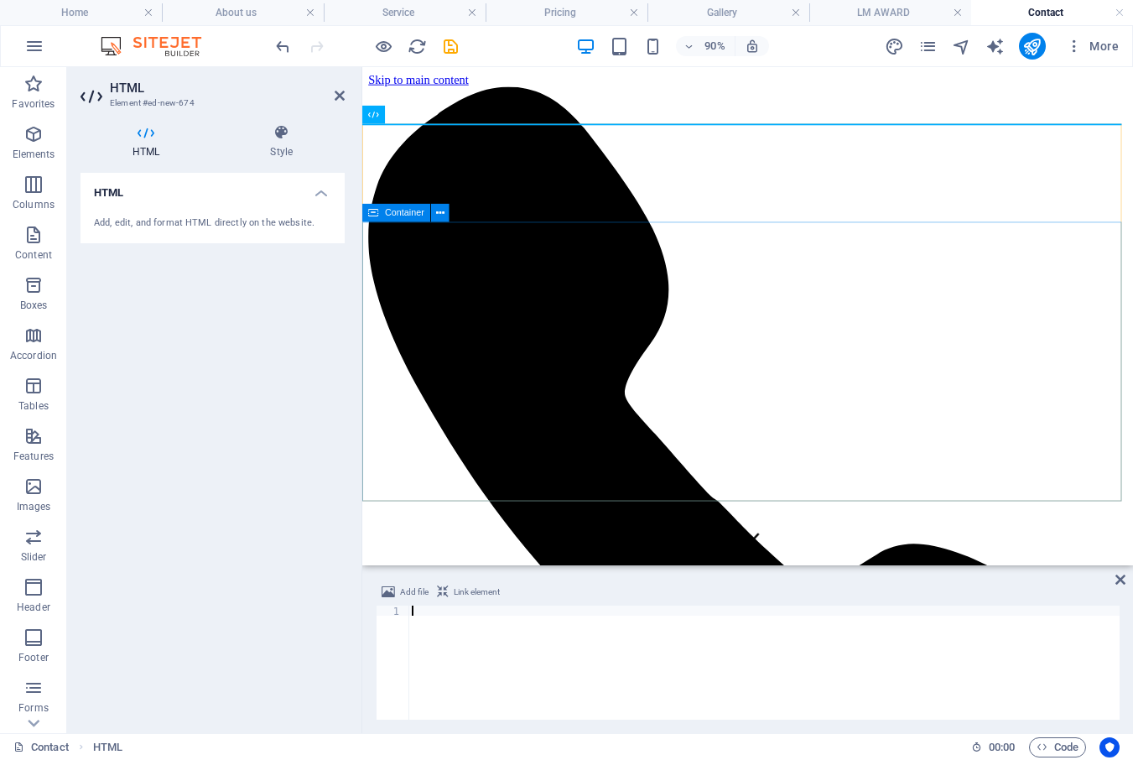
type textarea "</script>"
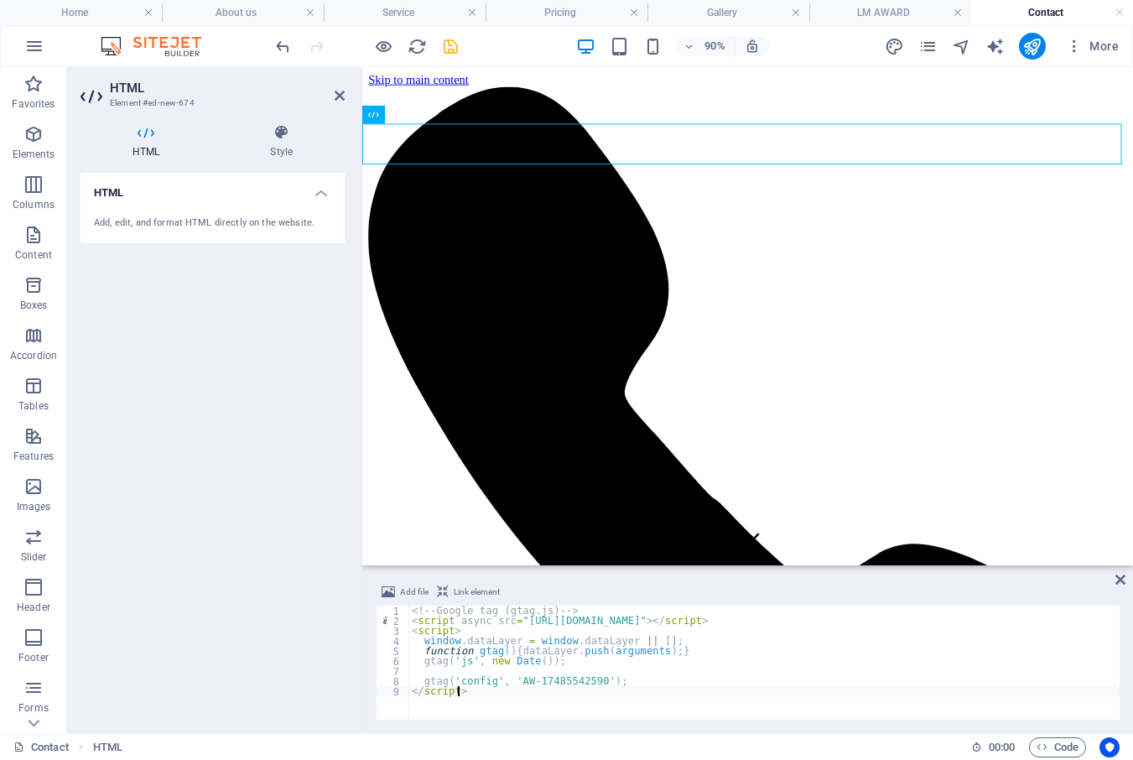
drag, startPoint x: 450, startPoint y: 46, endPoint x: 703, endPoint y: 3, distance: 257.0
click at [450, 46] on icon "save" at bounding box center [450, 46] width 19 height 19
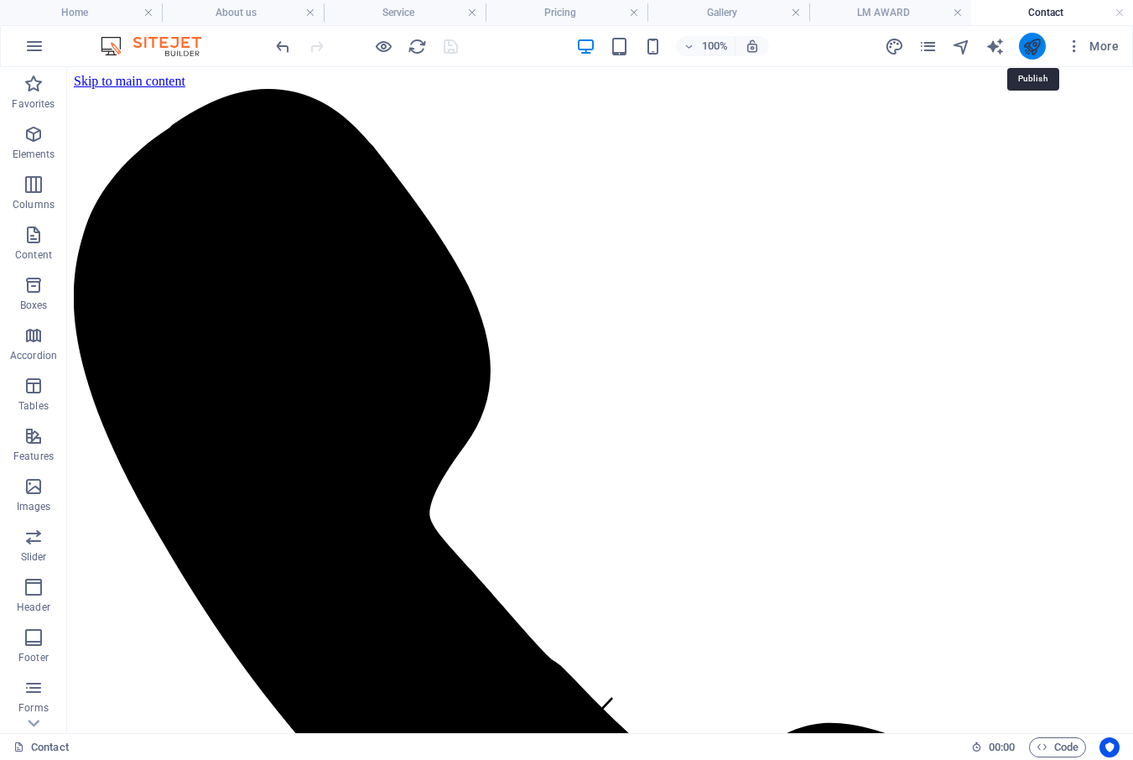
click at [1027, 49] on icon "publish" at bounding box center [1031, 46] width 19 height 19
